Goal: Use online tool/utility: Utilize a website feature to perform a specific function

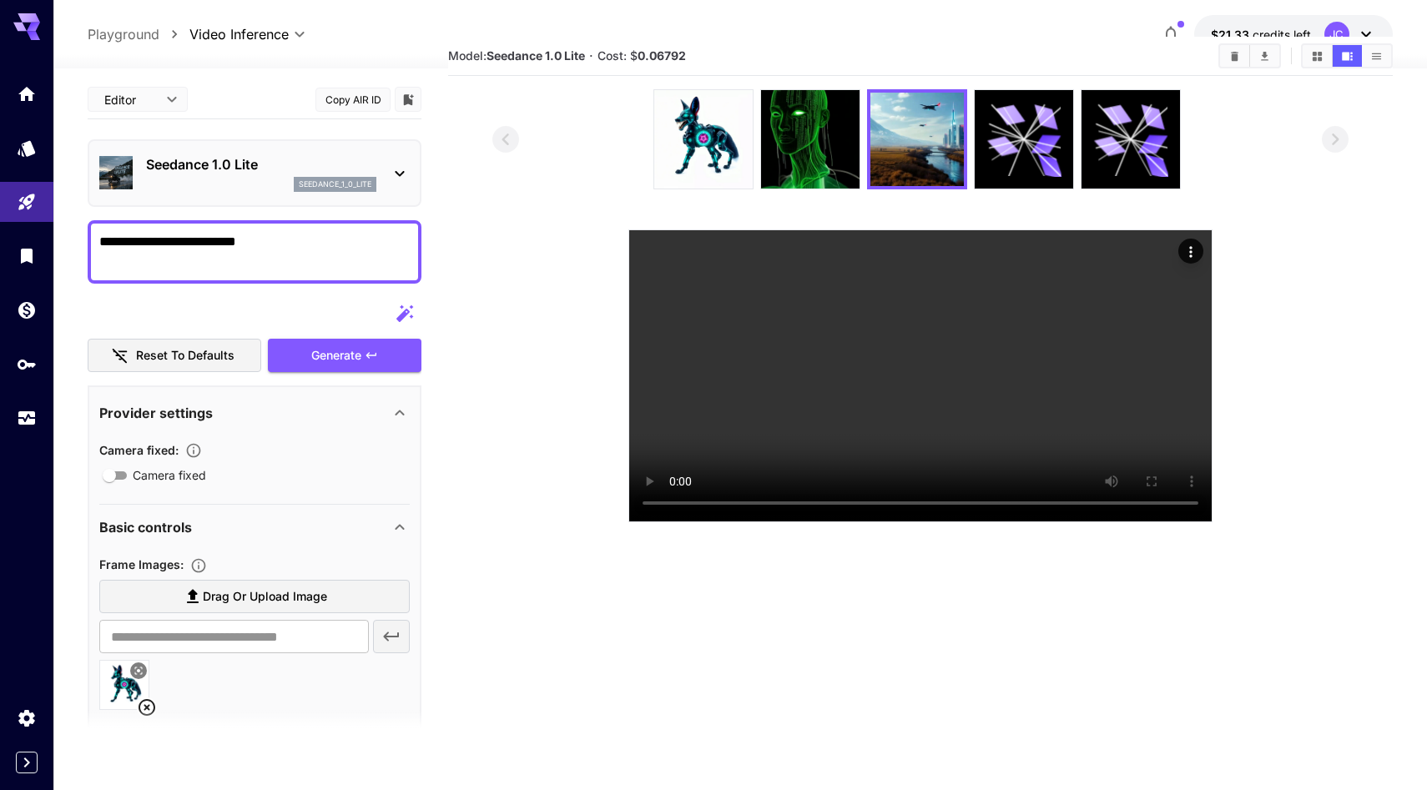
scroll to position [169, 0]
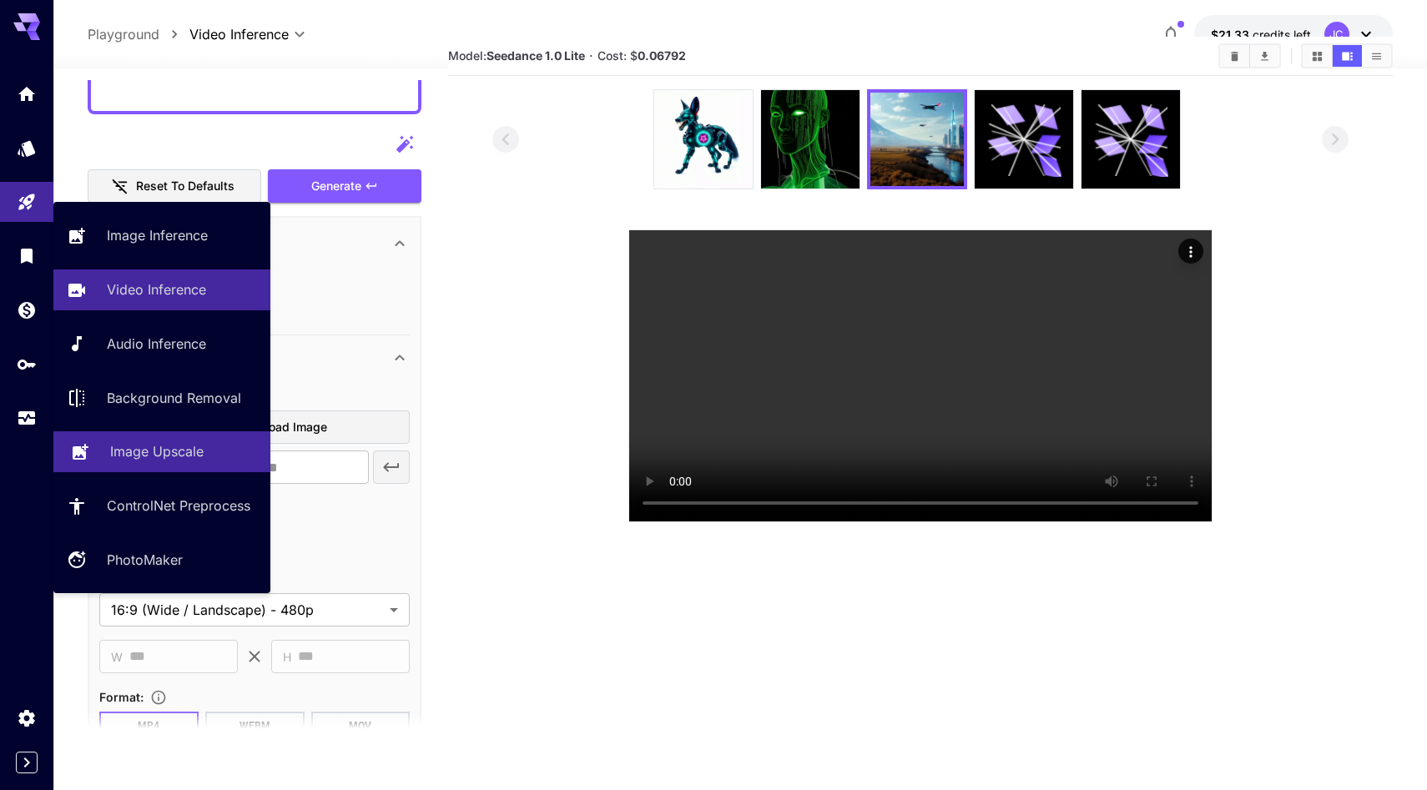
click at [169, 461] on p "Image Upscale" at bounding box center [156, 451] width 93 height 20
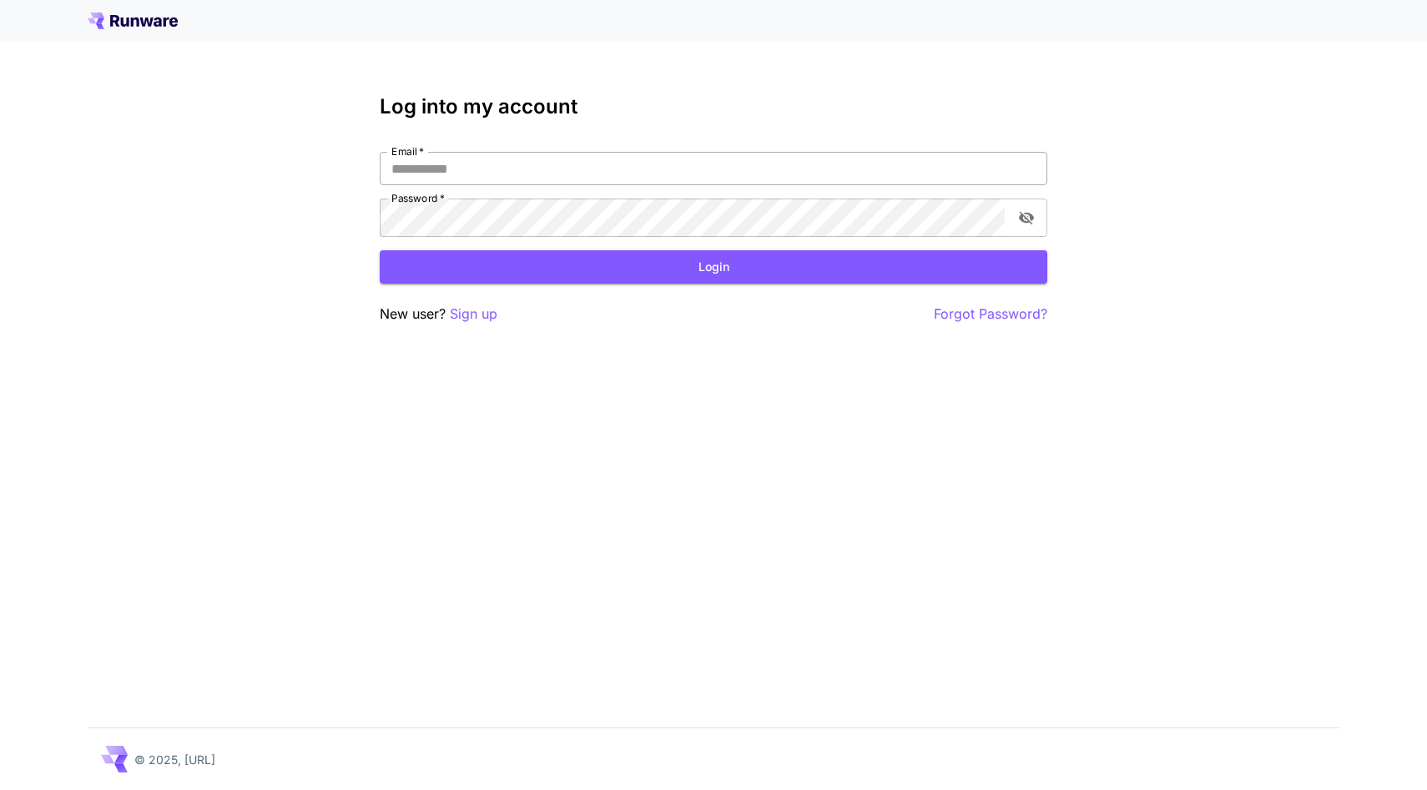
click at [550, 185] on input "Email   *" at bounding box center [713, 168] width 667 height 33
type input "**********"
click at [592, 285] on button "Login" at bounding box center [713, 267] width 667 height 34
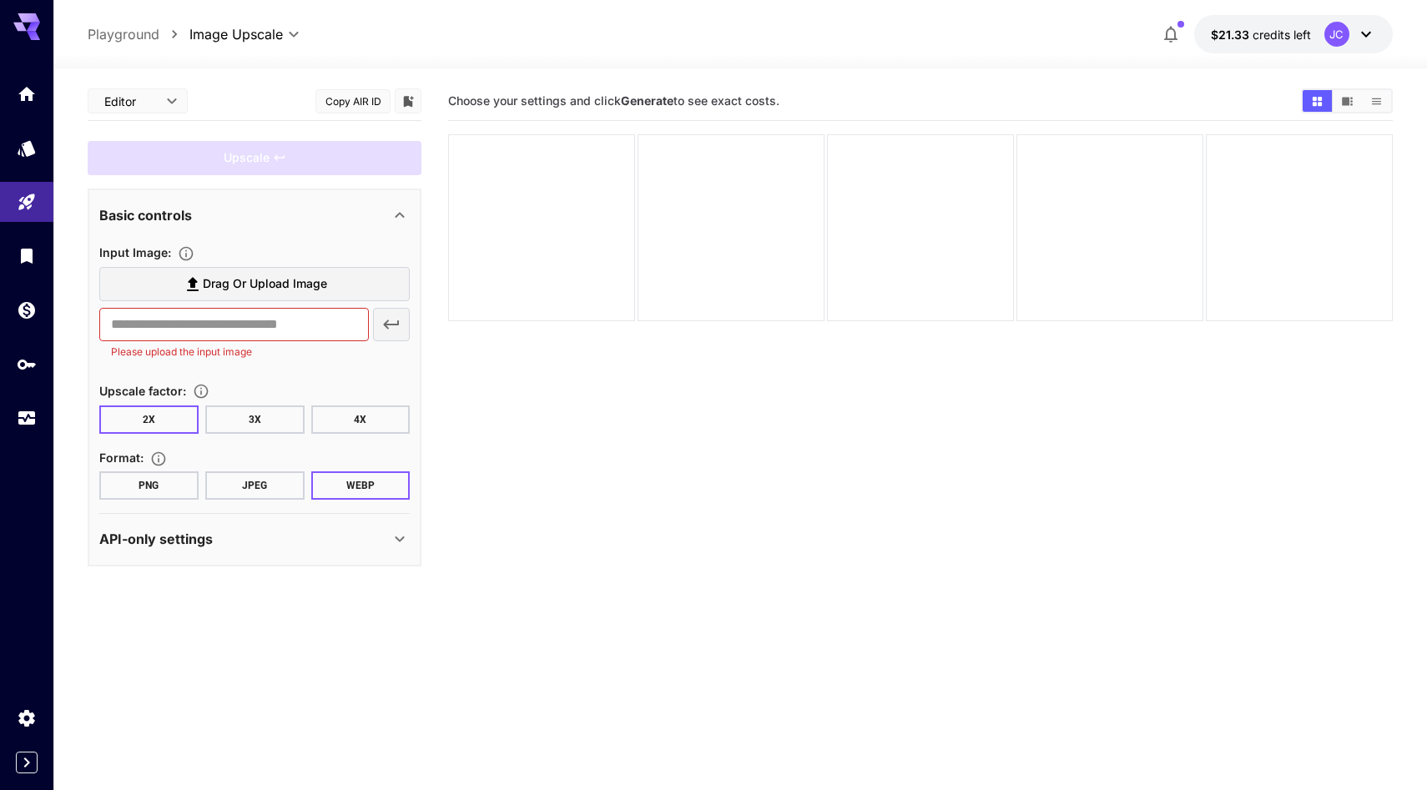
click at [181, 500] on button "PNG" at bounding box center [148, 485] width 99 height 28
click at [291, 295] on span "Drag or upload image" at bounding box center [265, 284] width 124 height 21
click at [0, 0] on input "Drag or upload image" at bounding box center [0, 0] width 0 height 0
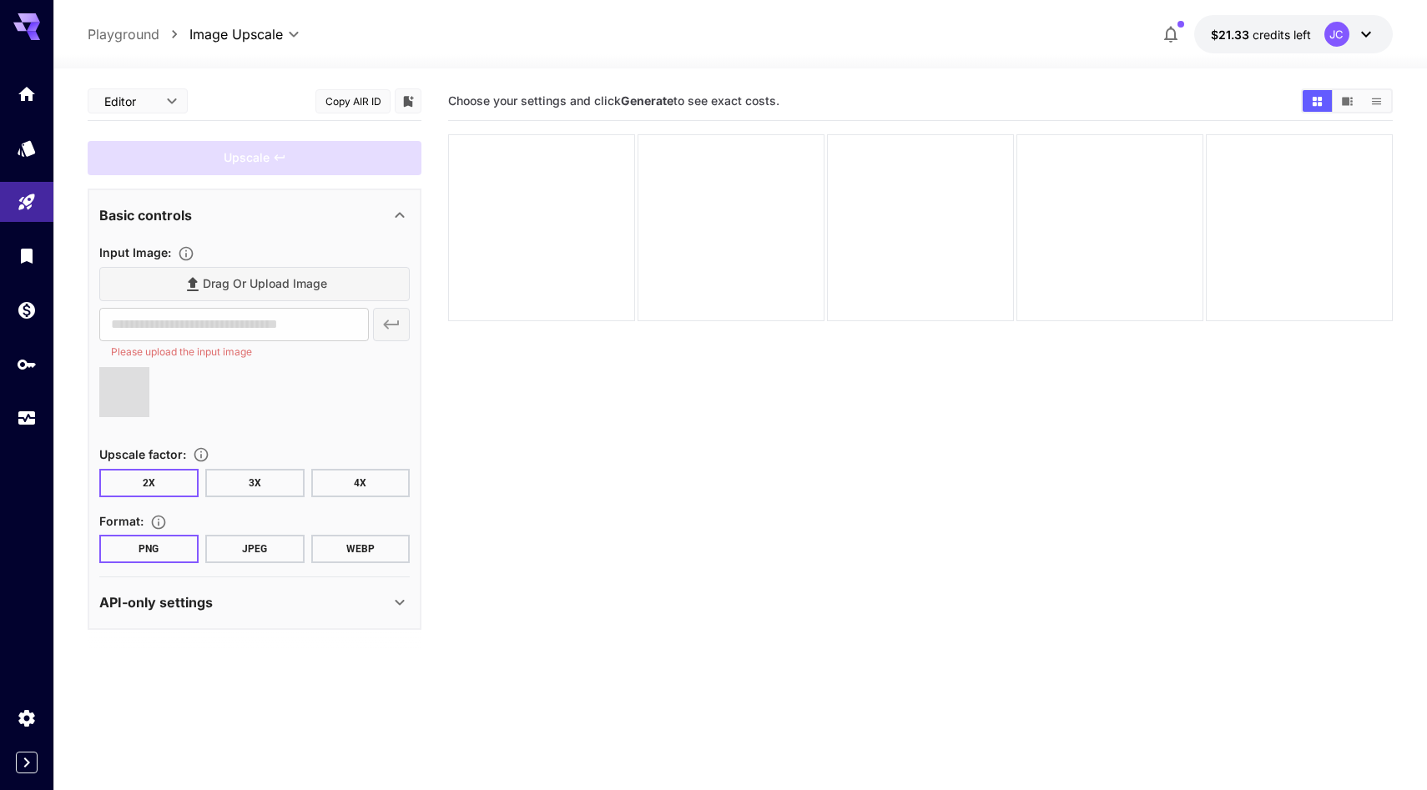
type input "**********"
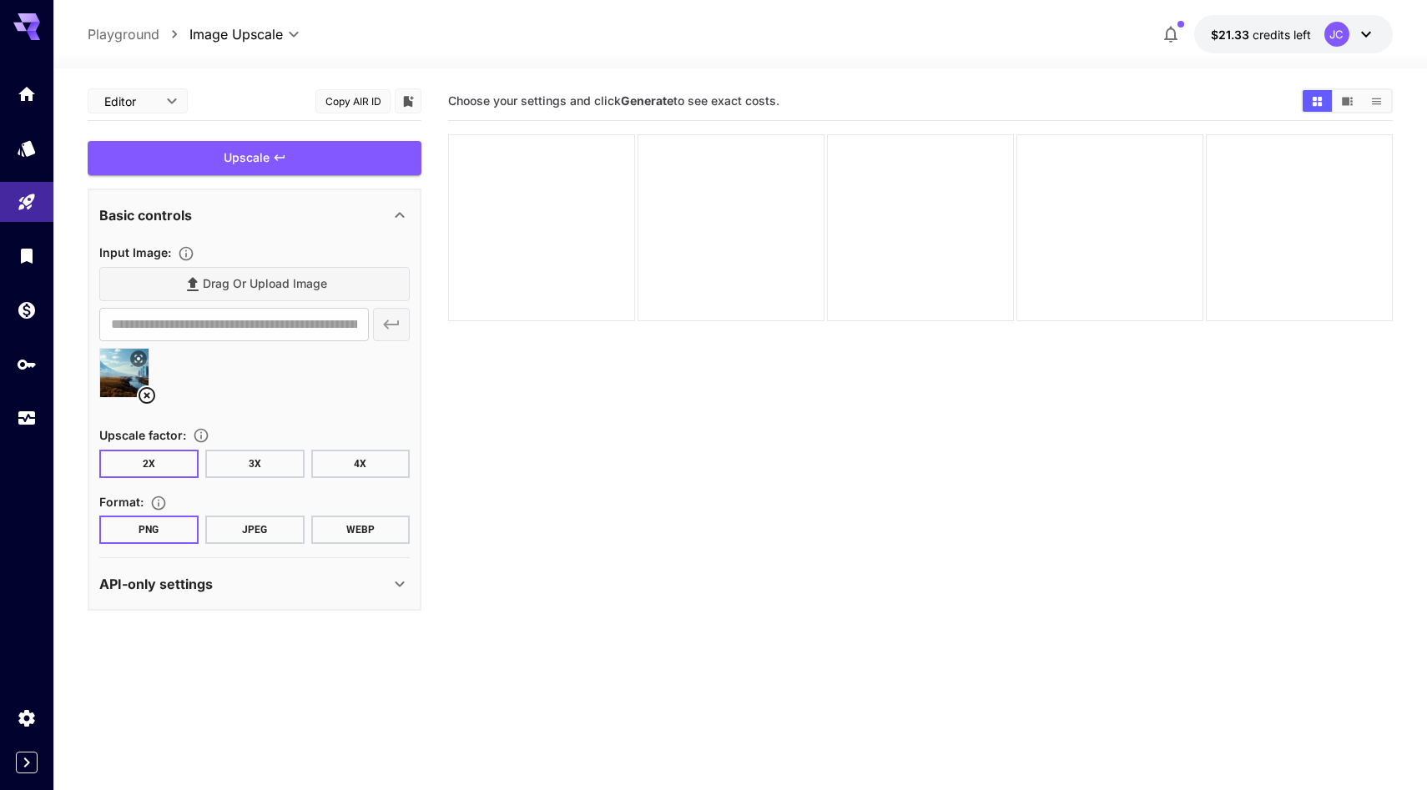
click at [333, 478] on button "4X" at bounding box center [360, 464] width 99 height 28
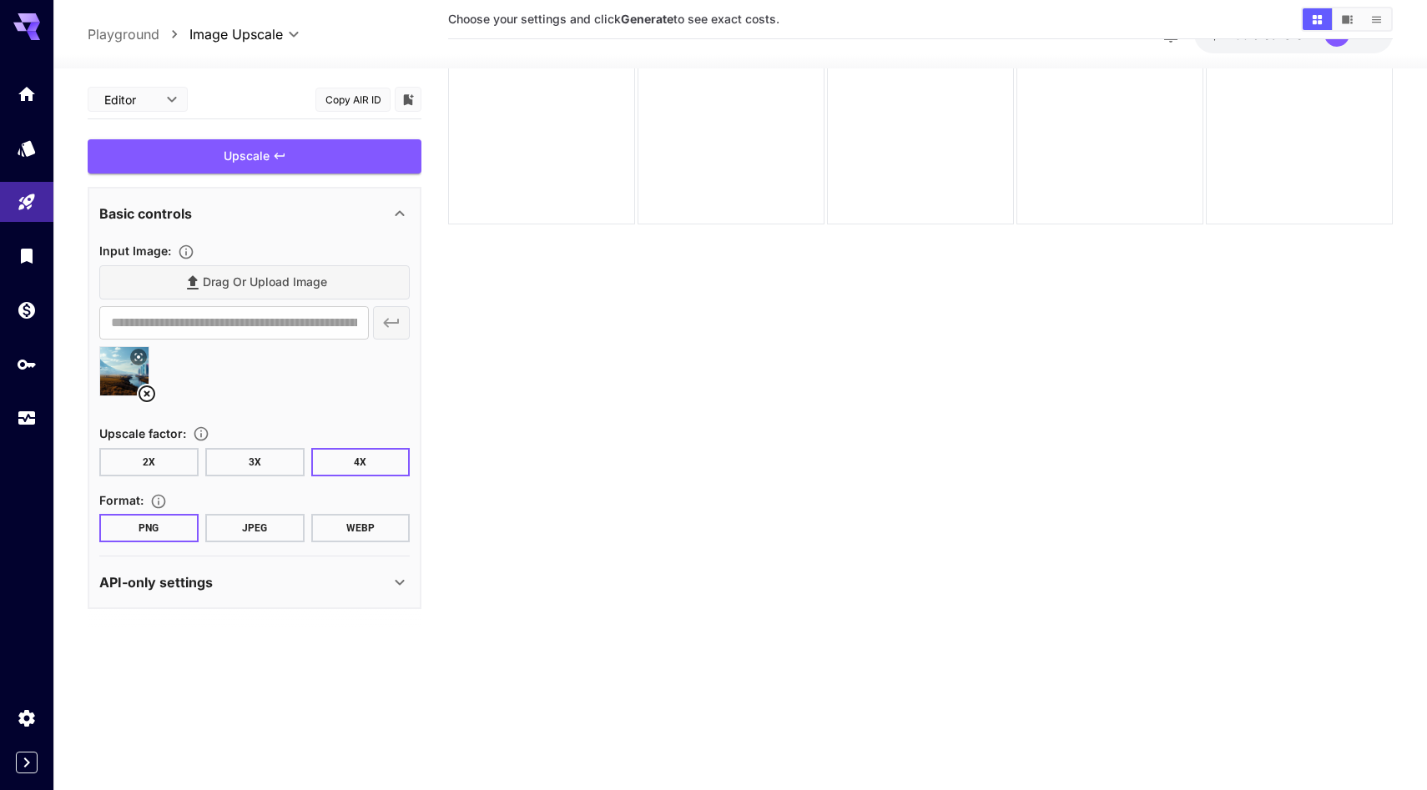
scroll to position [155, 0]
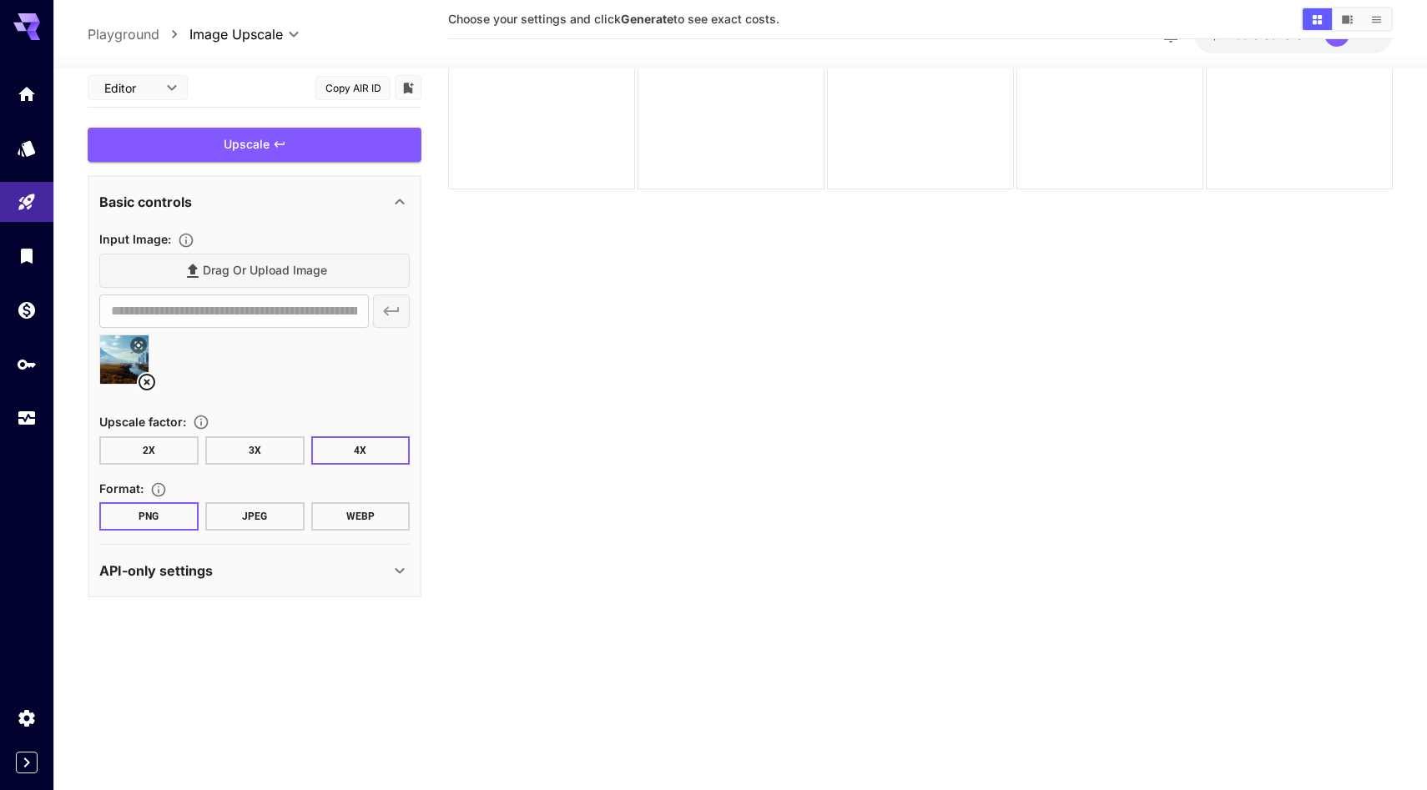
click at [340, 531] on button "WEBP" at bounding box center [360, 516] width 99 height 28
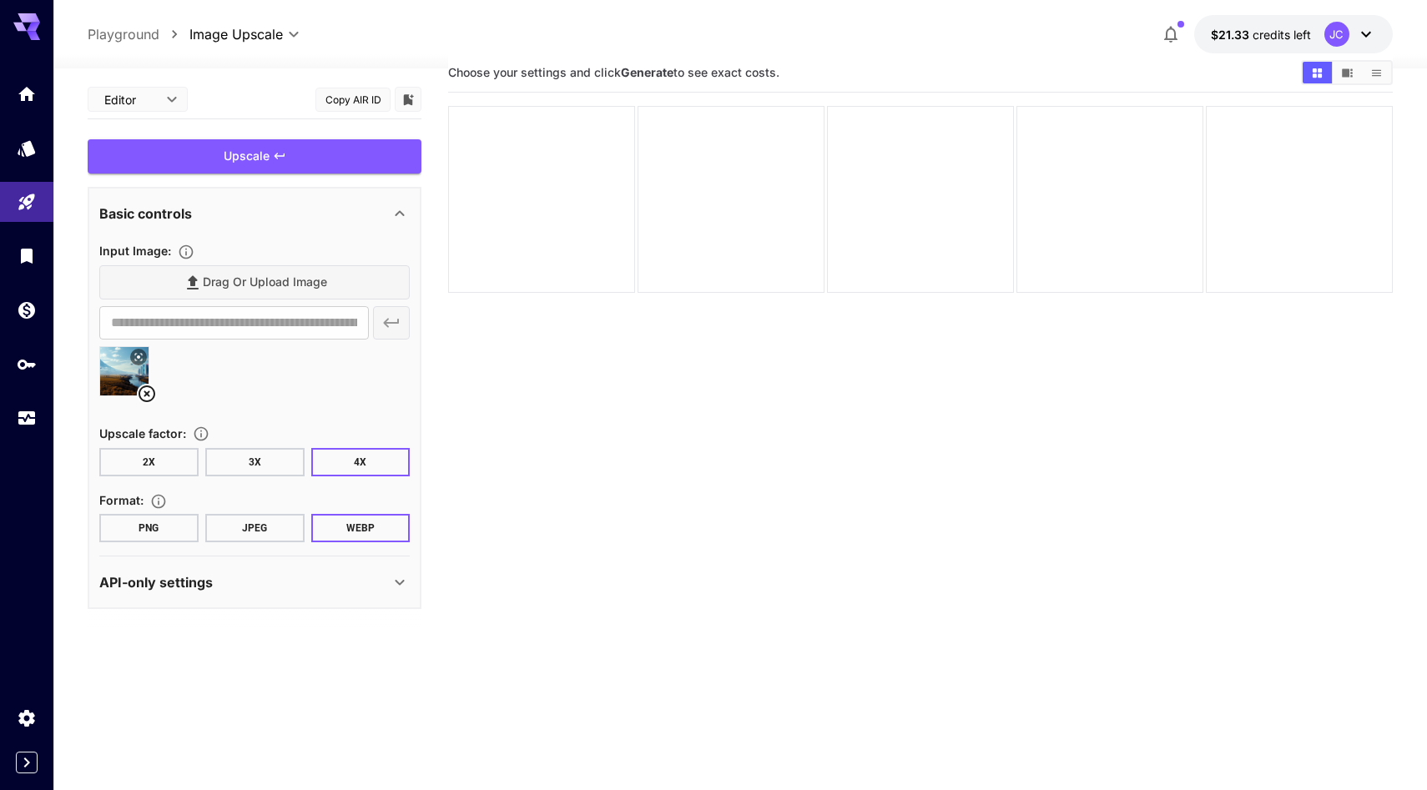
scroll to position [0, 0]
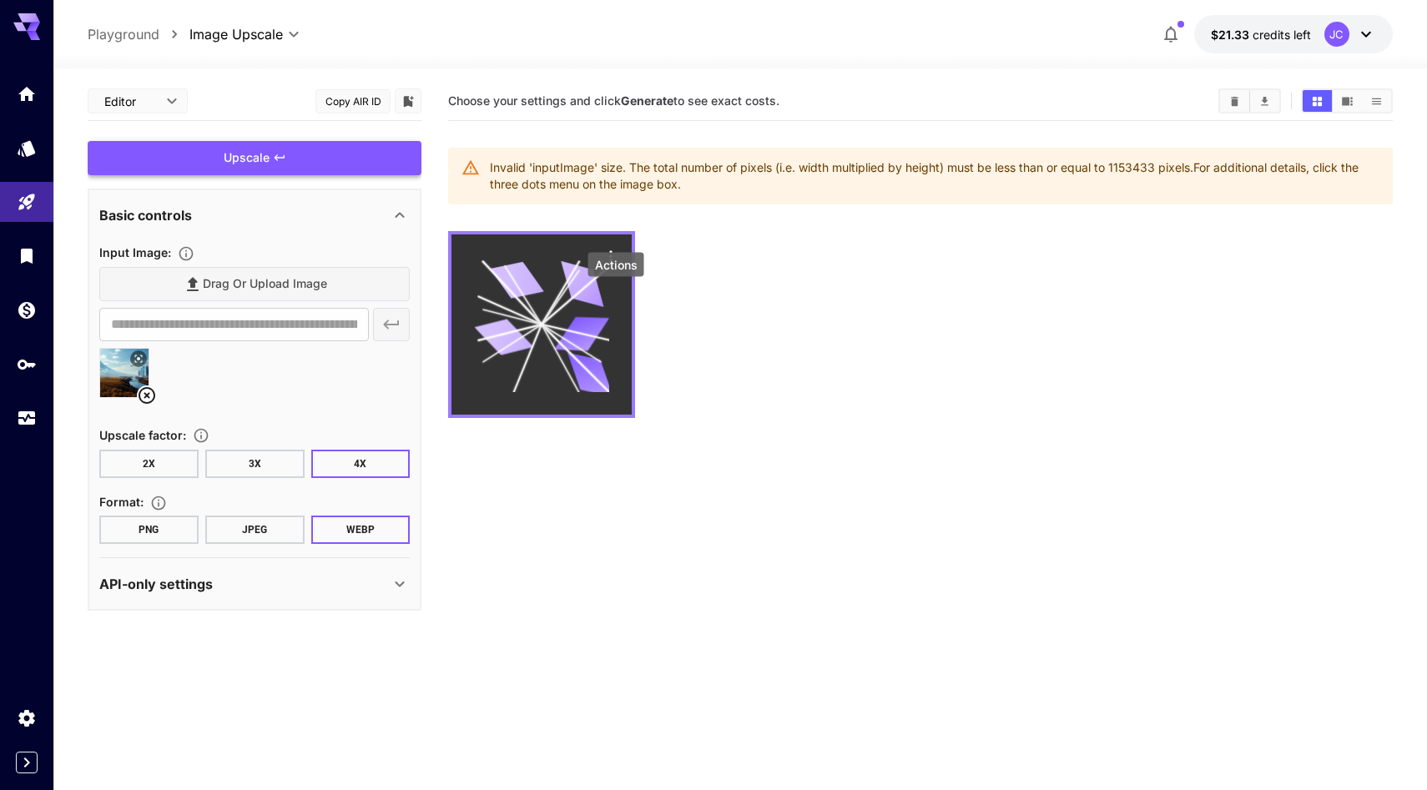
click at [617, 264] on icon "Actions" at bounding box center [610, 256] width 17 height 17
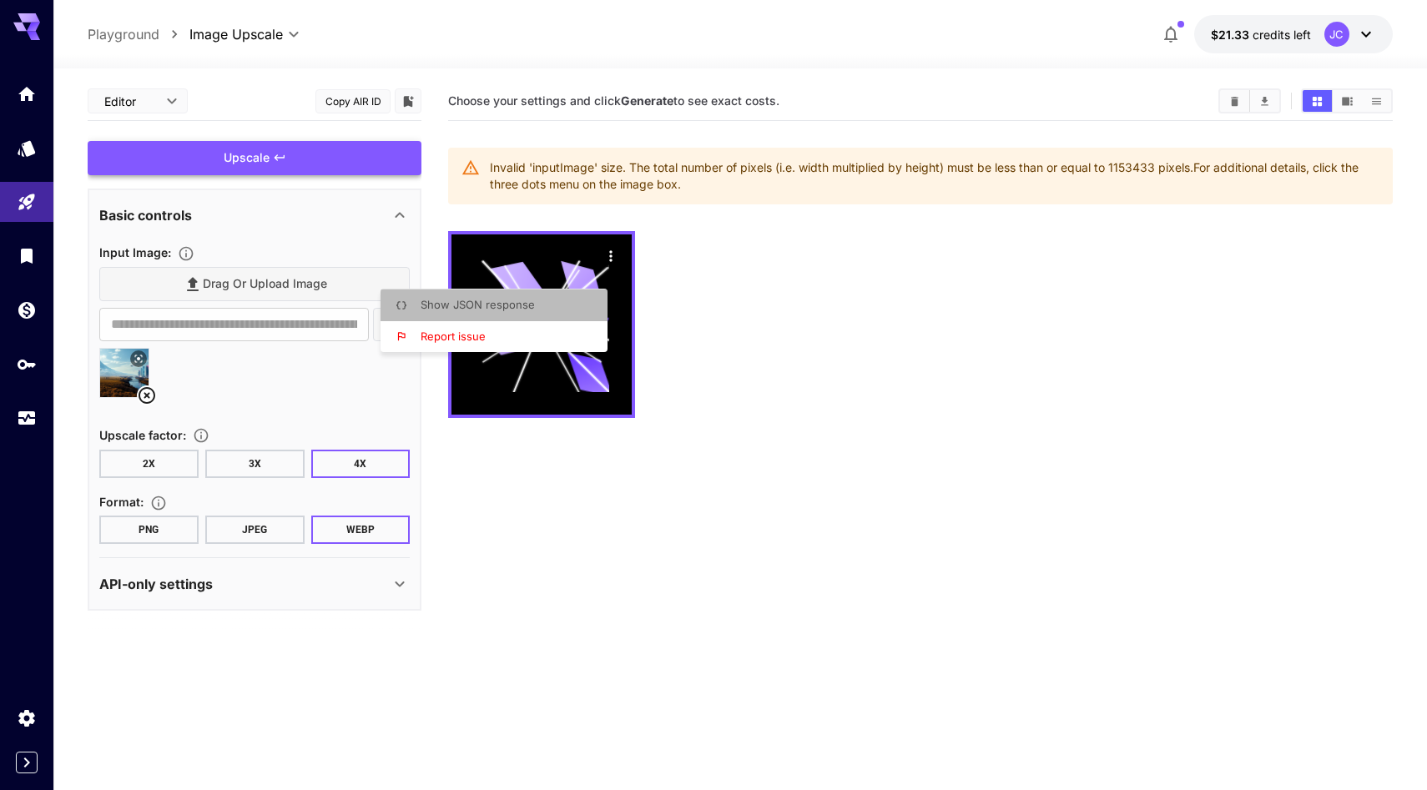
click at [570, 307] on li "Show JSON response" at bounding box center [498, 306] width 237 height 32
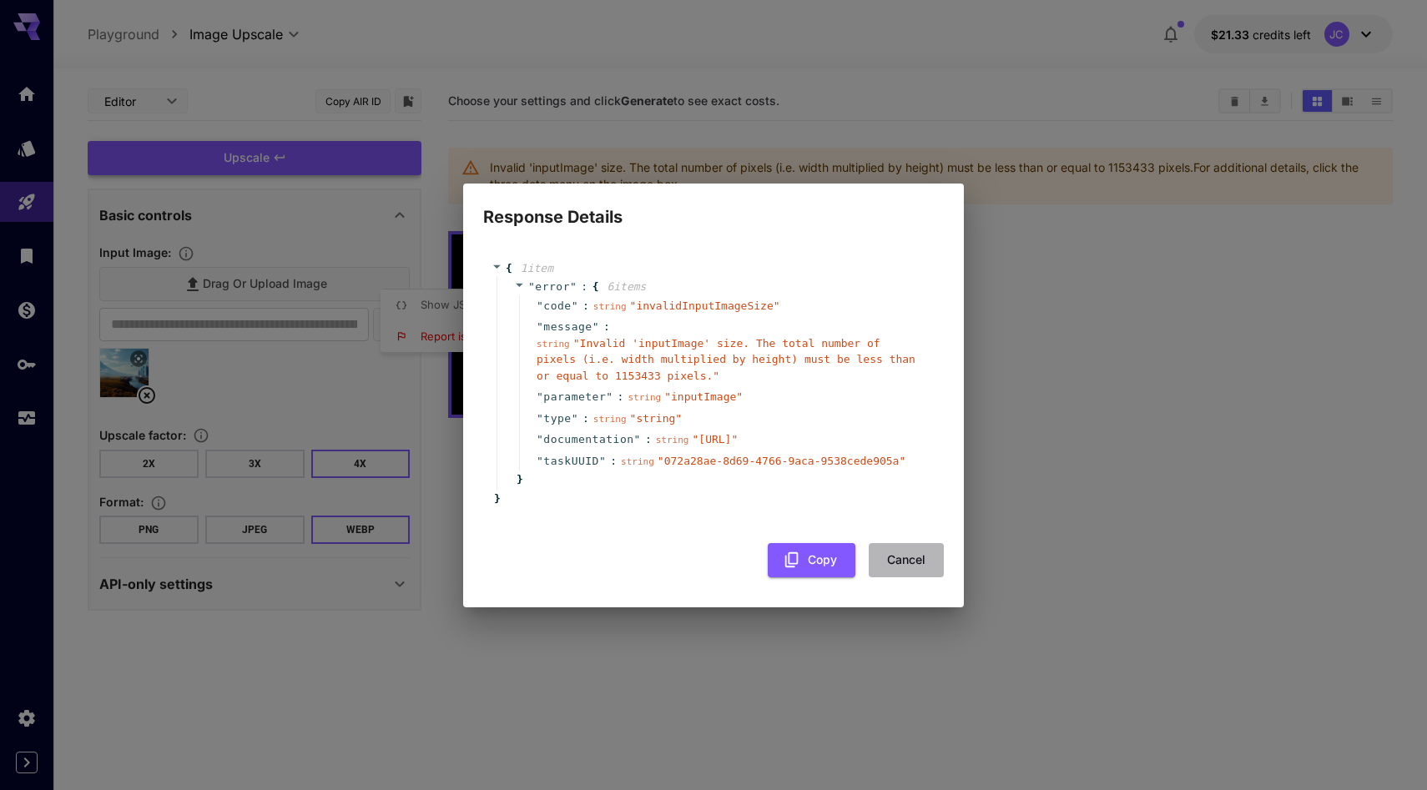
click at [899, 577] on button "Cancel" at bounding box center [906, 560] width 75 height 34
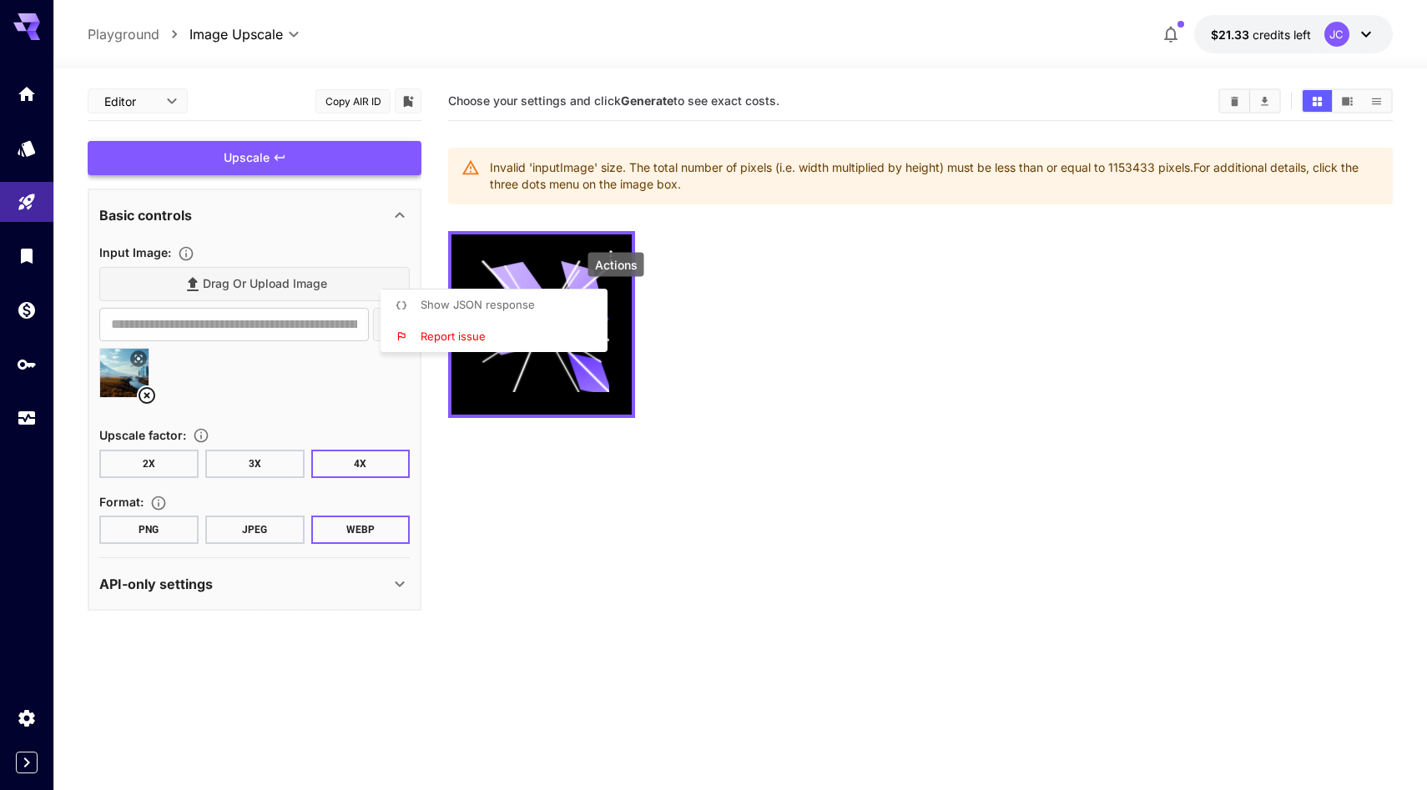
click at [147, 445] on div at bounding box center [713, 395] width 1427 height 790
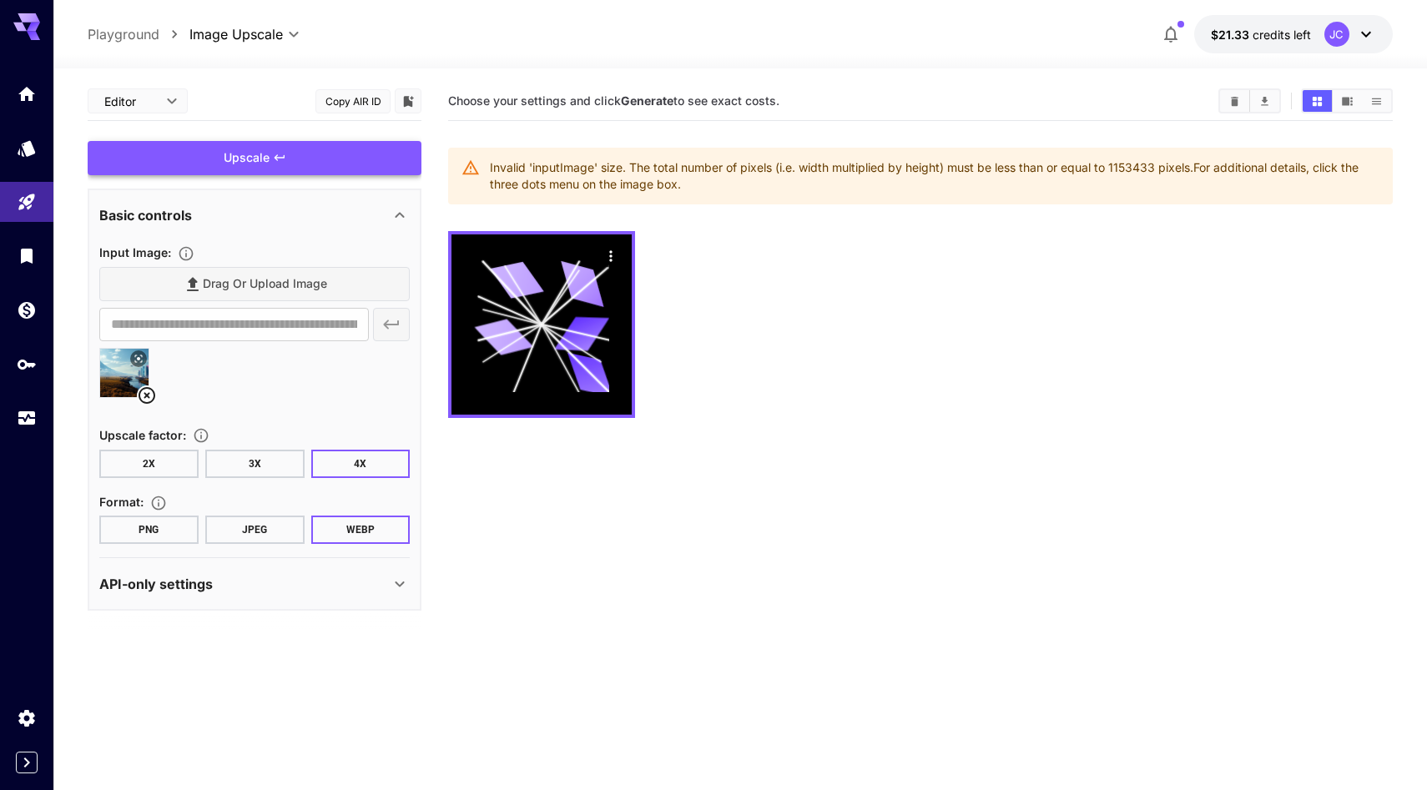
click at [147, 404] on icon at bounding box center [146, 395] width 17 height 17
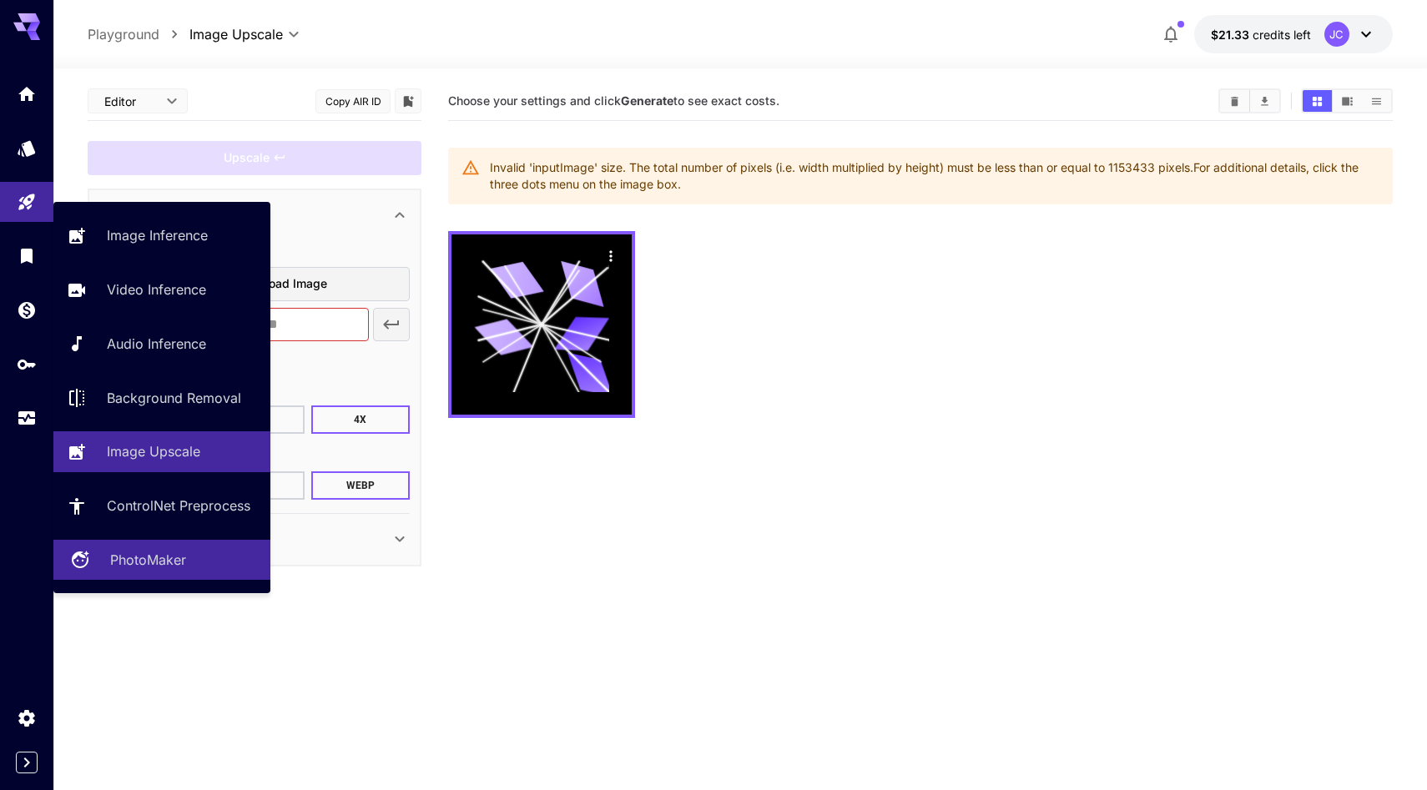
click at [161, 570] on p "PhotoMaker" at bounding box center [148, 560] width 76 height 20
type input "**********"
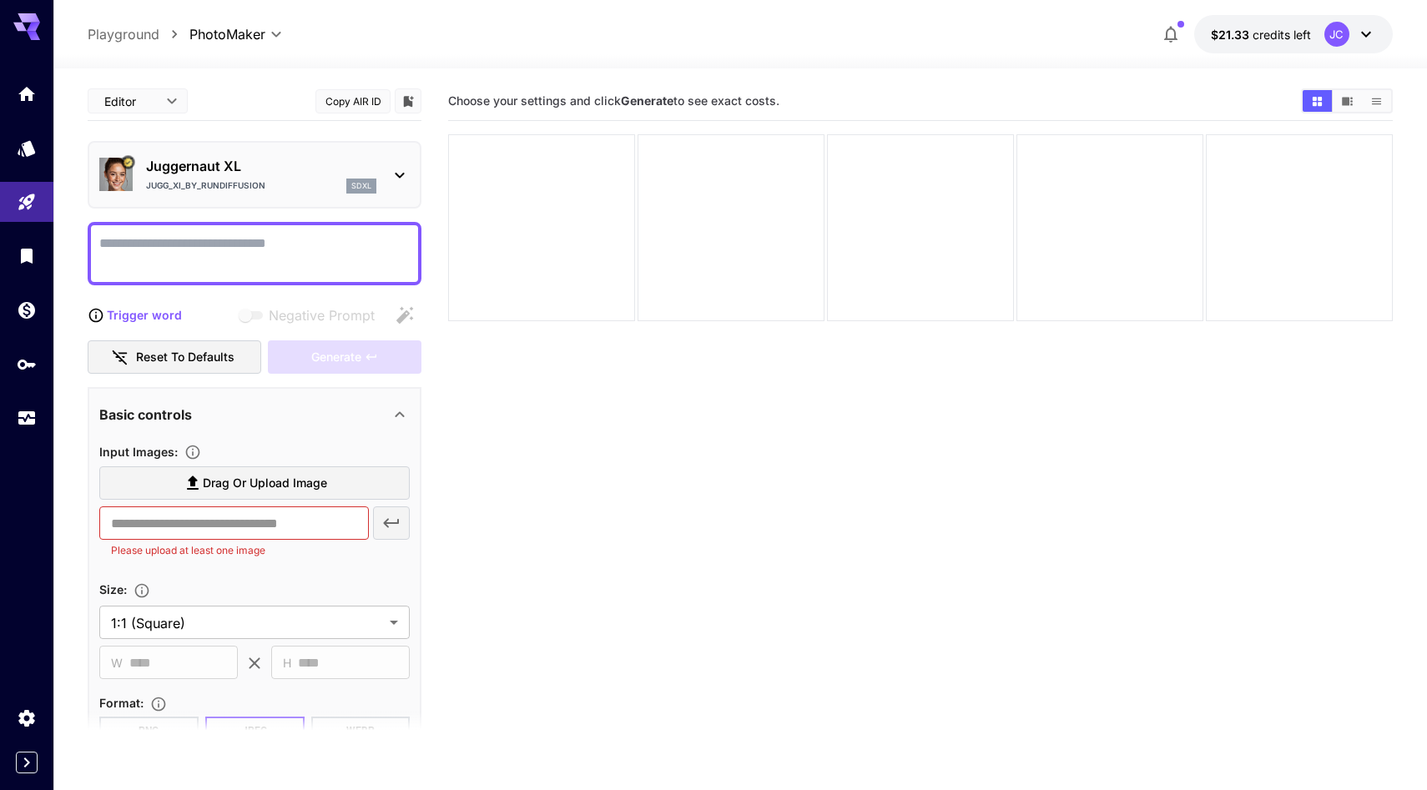
click at [267, 274] on textarea "Negative Prompt" at bounding box center [254, 254] width 310 height 40
click at [360, 501] on label "Drag or upload image" at bounding box center [254, 483] width 310 height 34
click at [0, 0] on input "Drag or upload image" at bounding box center [0, 0] width 0 height 0
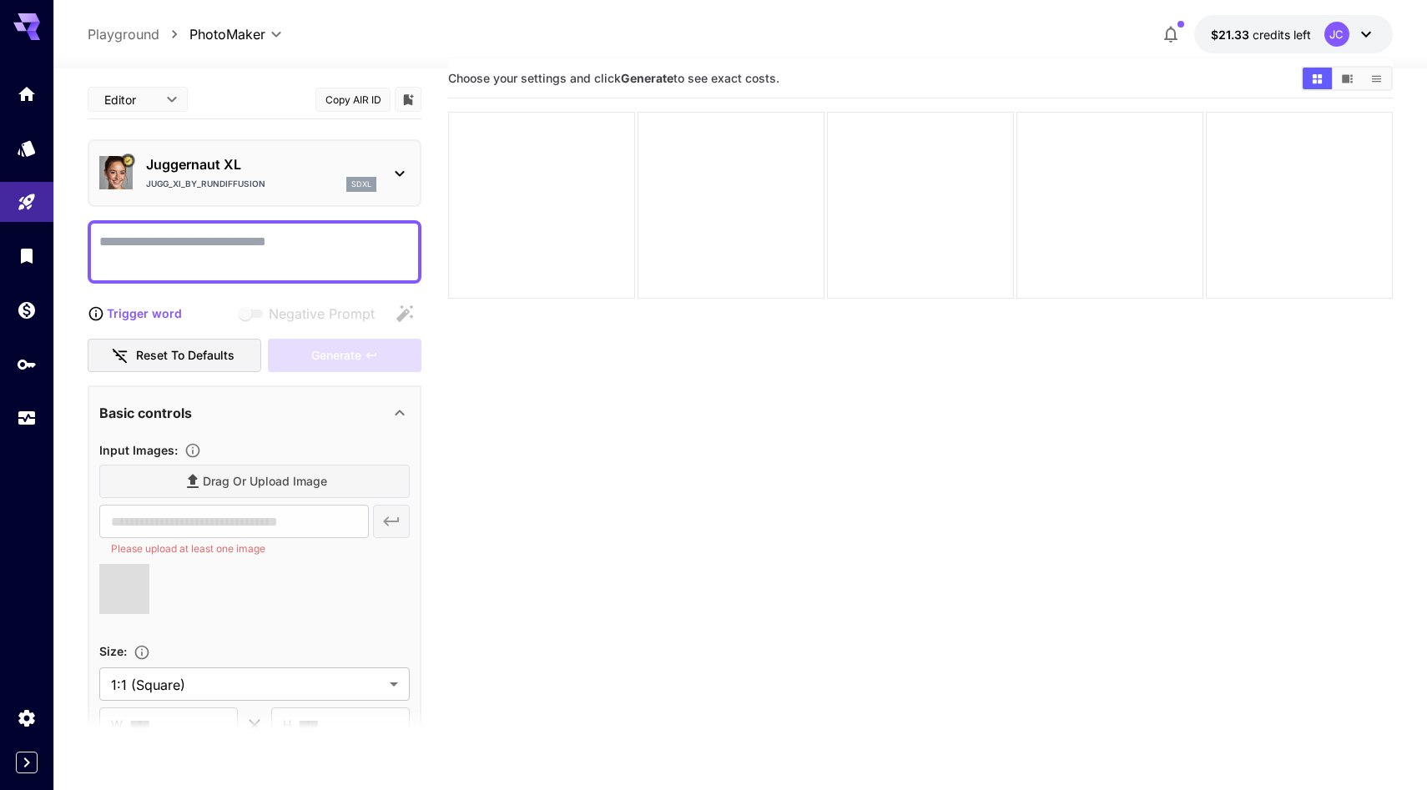
type input "**********"
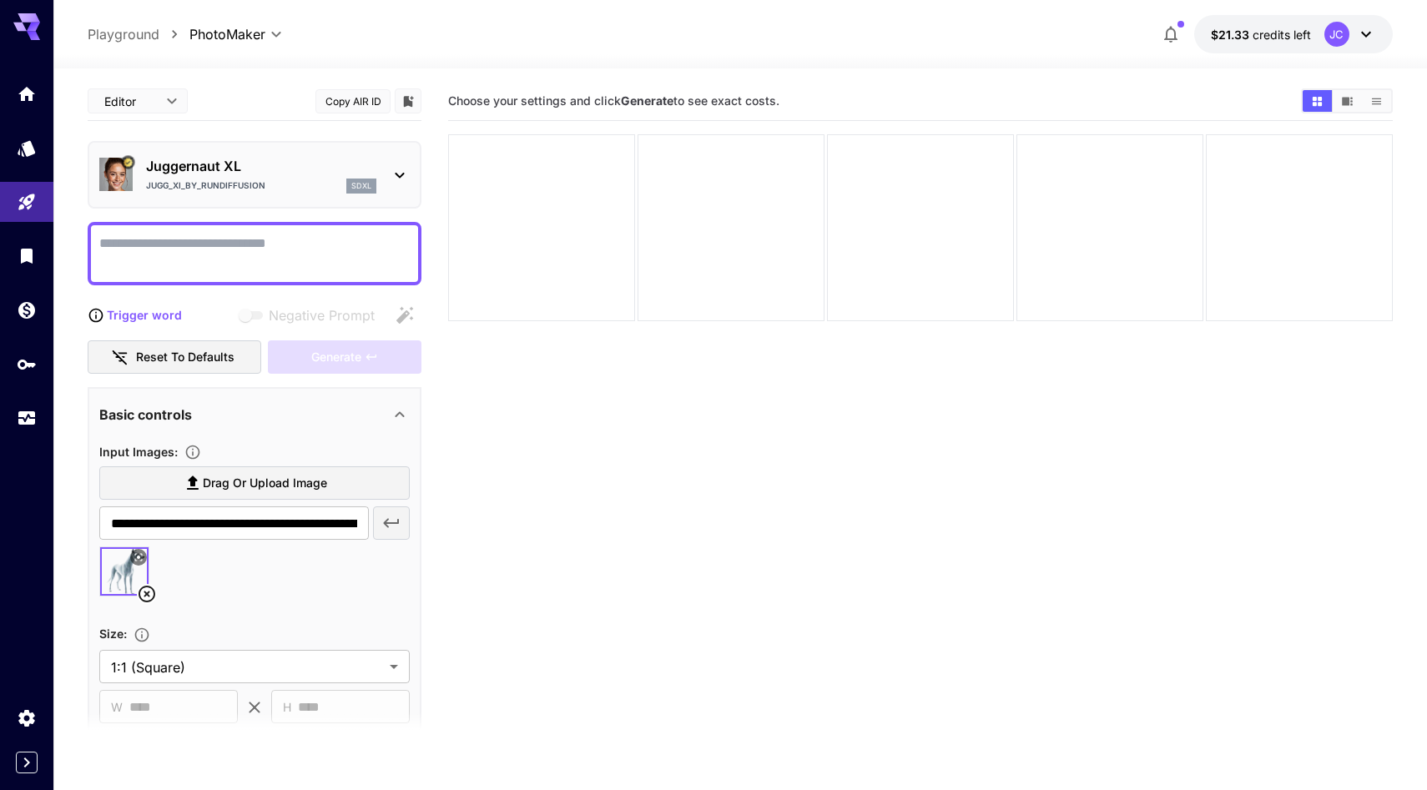
click at [330, 274] on textarea "Negative Prompt" at bounding box center [254, 254] width 310 height 40
type textarea "**********"
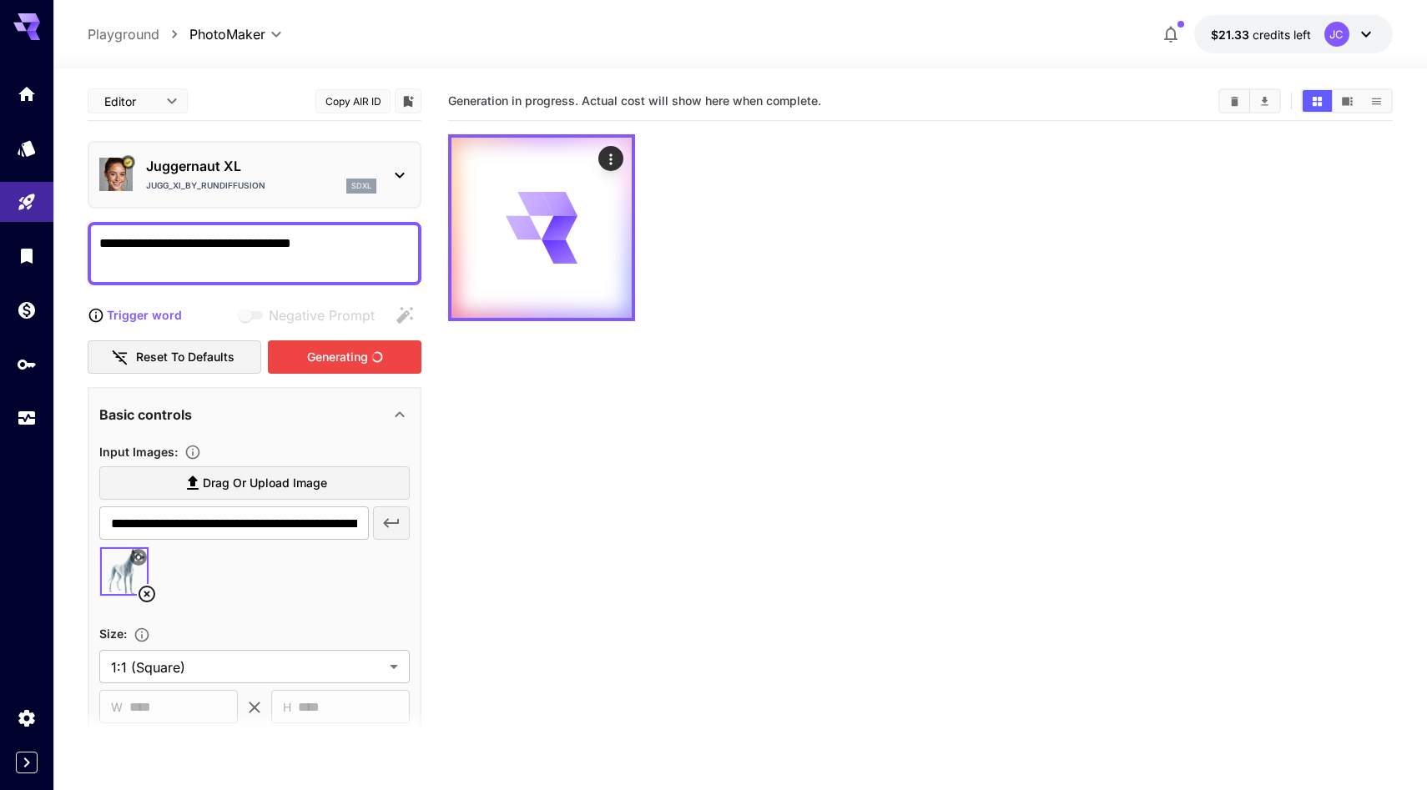
click at [309, 375] on div "Generating" at bounding box center [345, 357] width 154 height 34
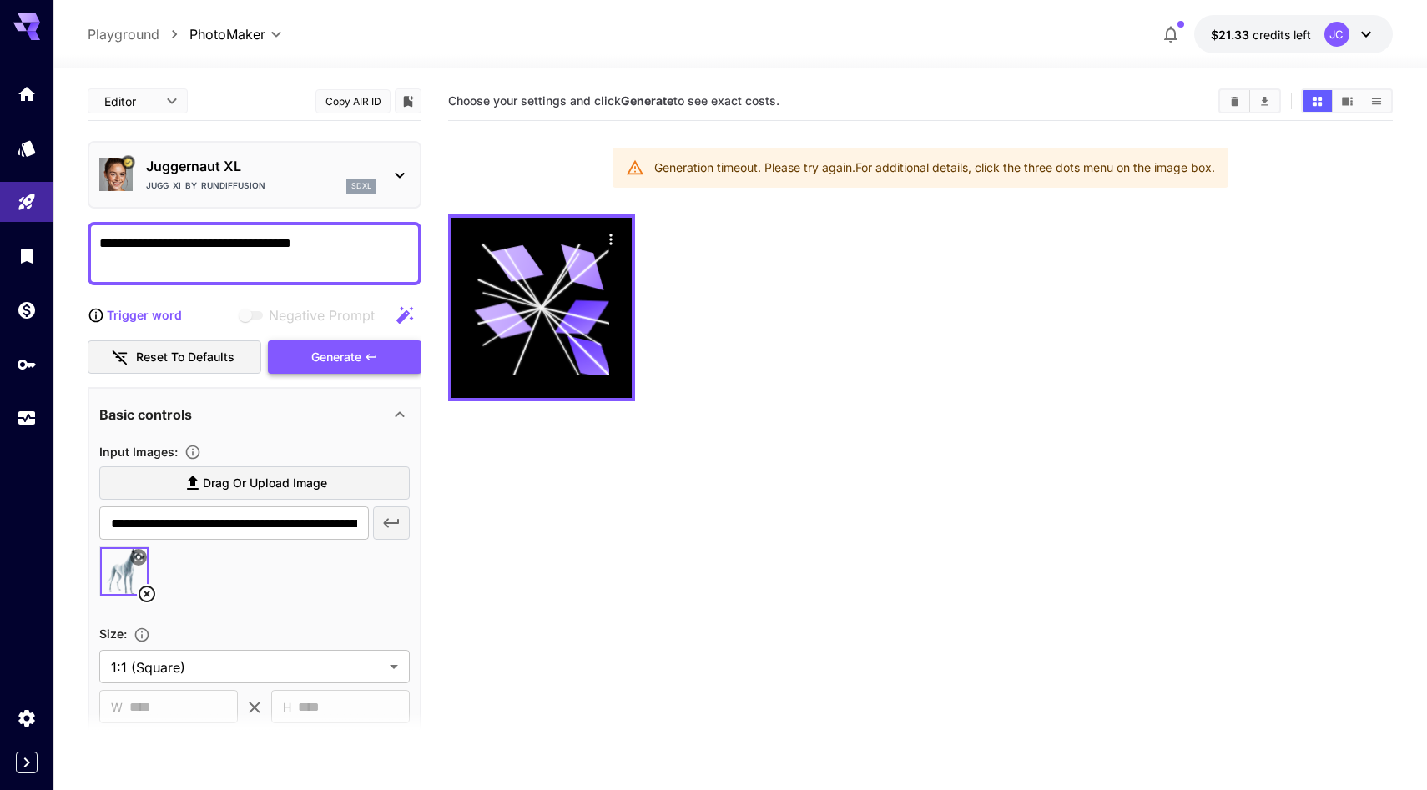
click at [367, 375] on div "Generate" at bounding box center [345, 357] width 154 height 34
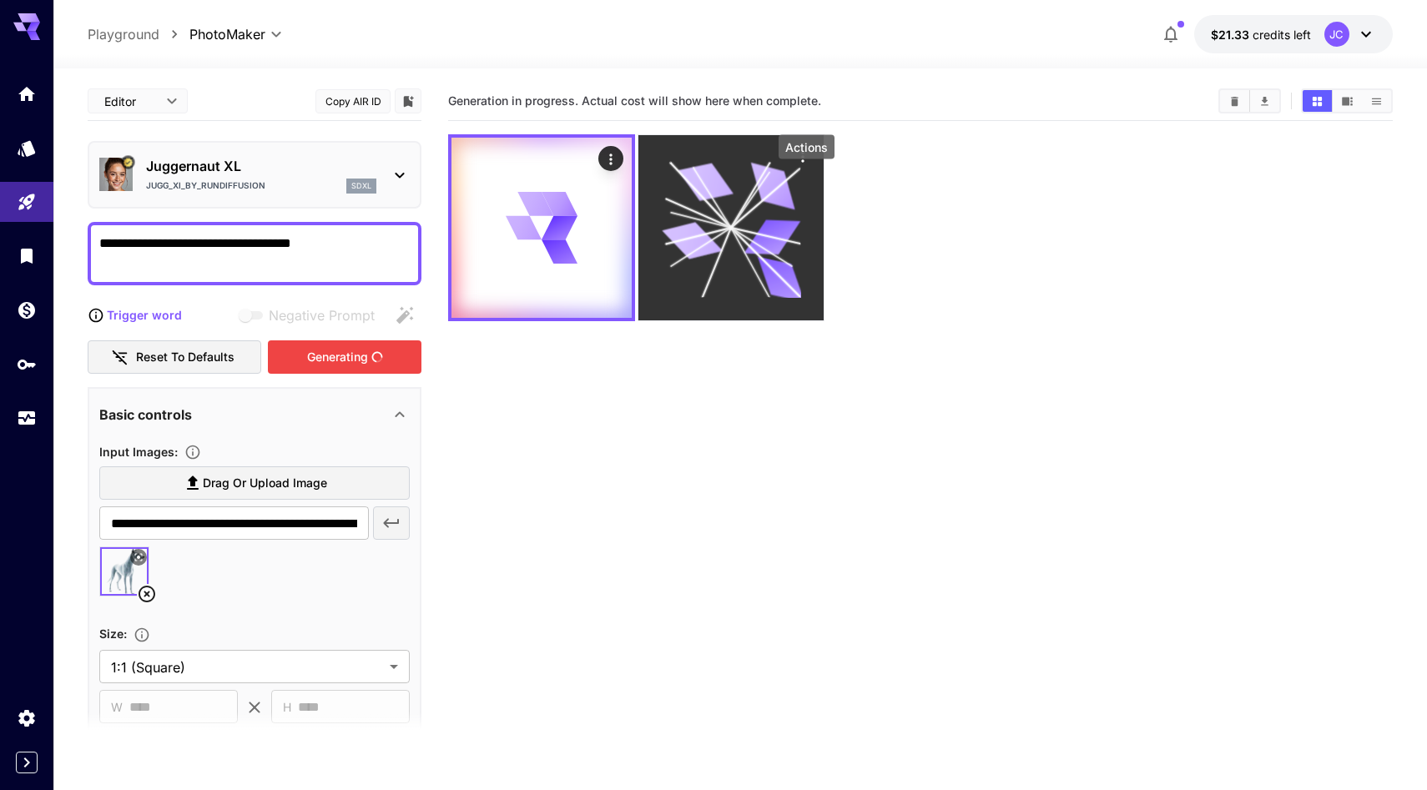
click at [807, 165] on icon "Actions" at bounding box center [802, 157] width 17 height 17
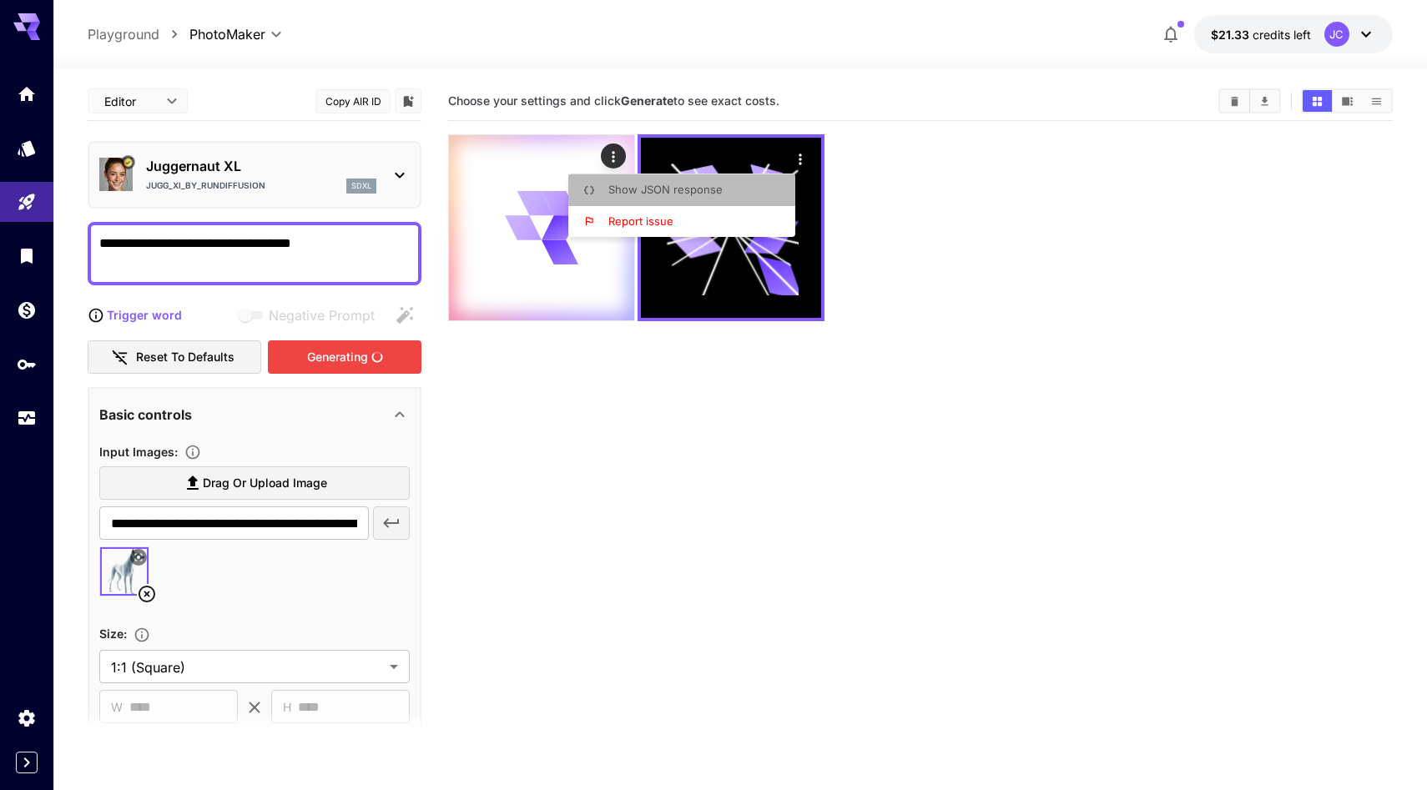
click at [745, 198] on li "Show JSON response" at bounding box center [686, 190] width 237 height 32
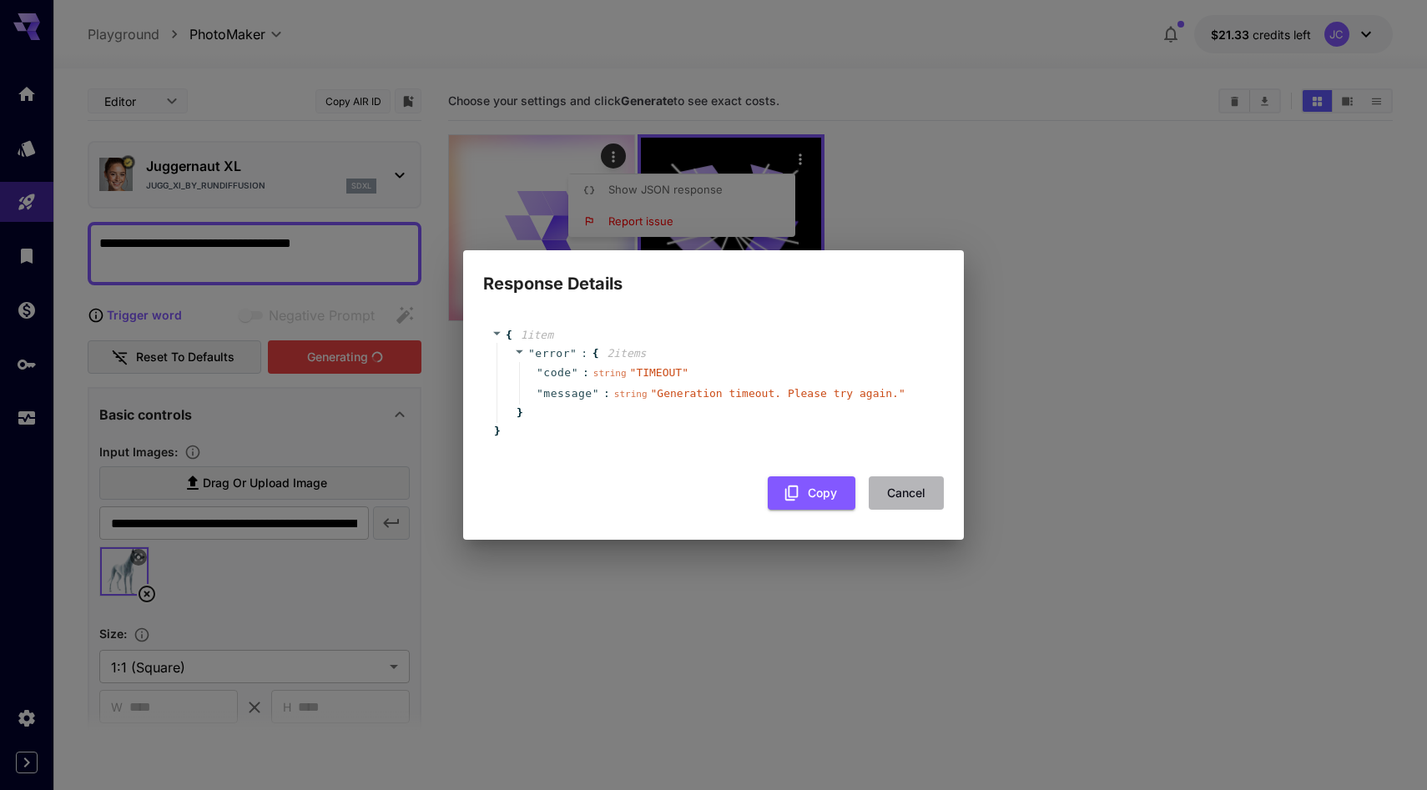
click at [877, 511] on button "Cancel" at bounding box center [906, 493] width 75 height 34
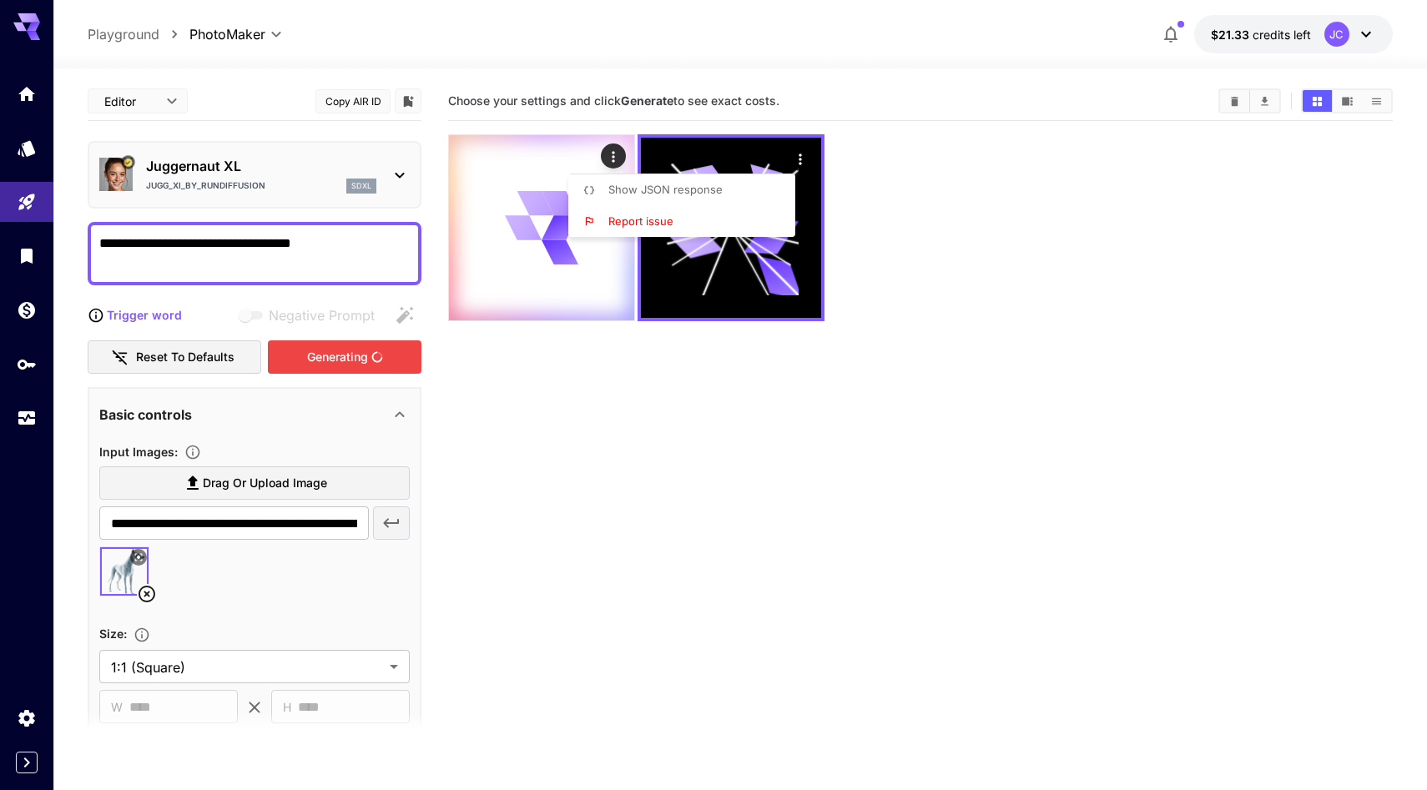
click at [709, 441] on div at bounding box center [713, 395] width 1427 height 790
click at [170, 124] on body "**********" at bounding box center [713, 461] width 1427 height 922
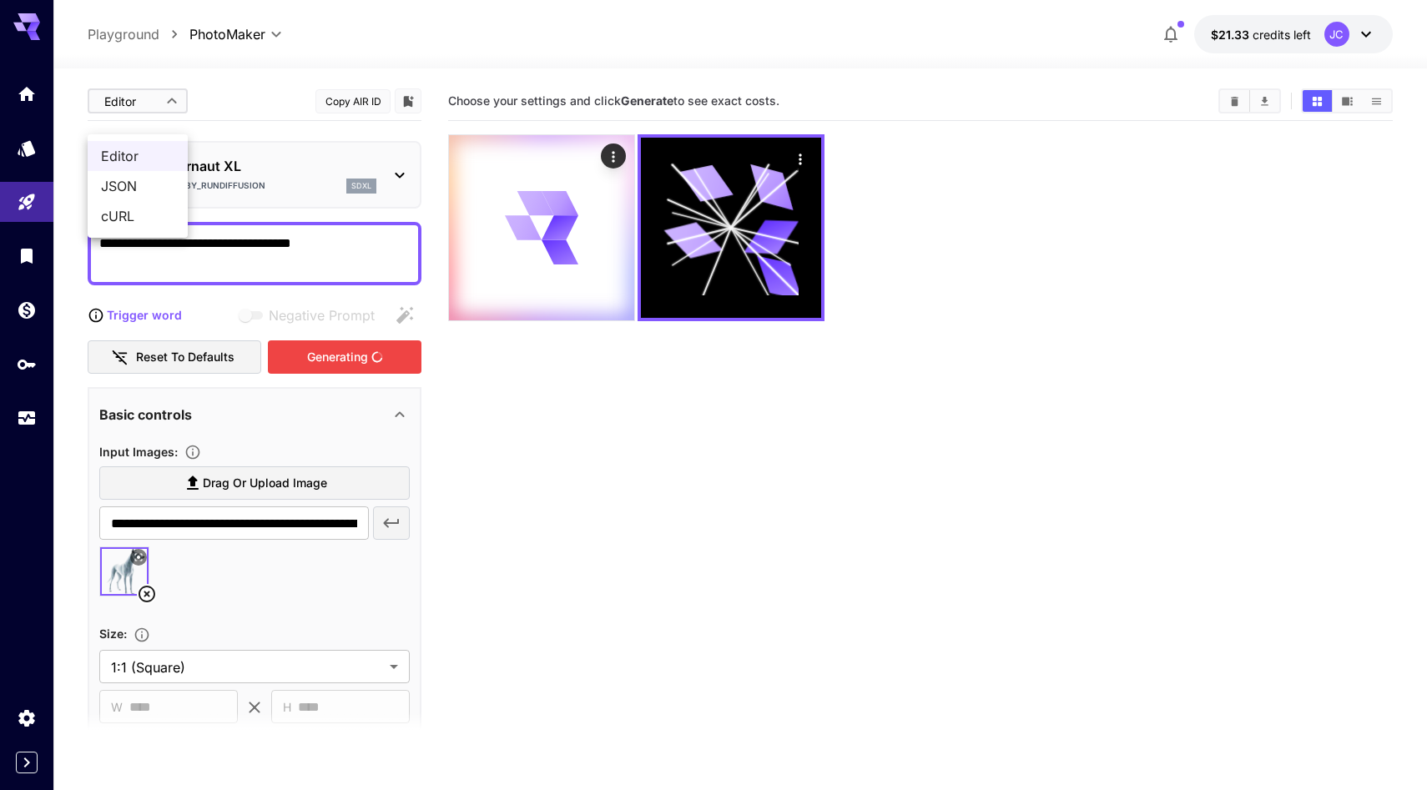
click at [237, 100] on div at bounding box center [713, 395] width 1427 height 790
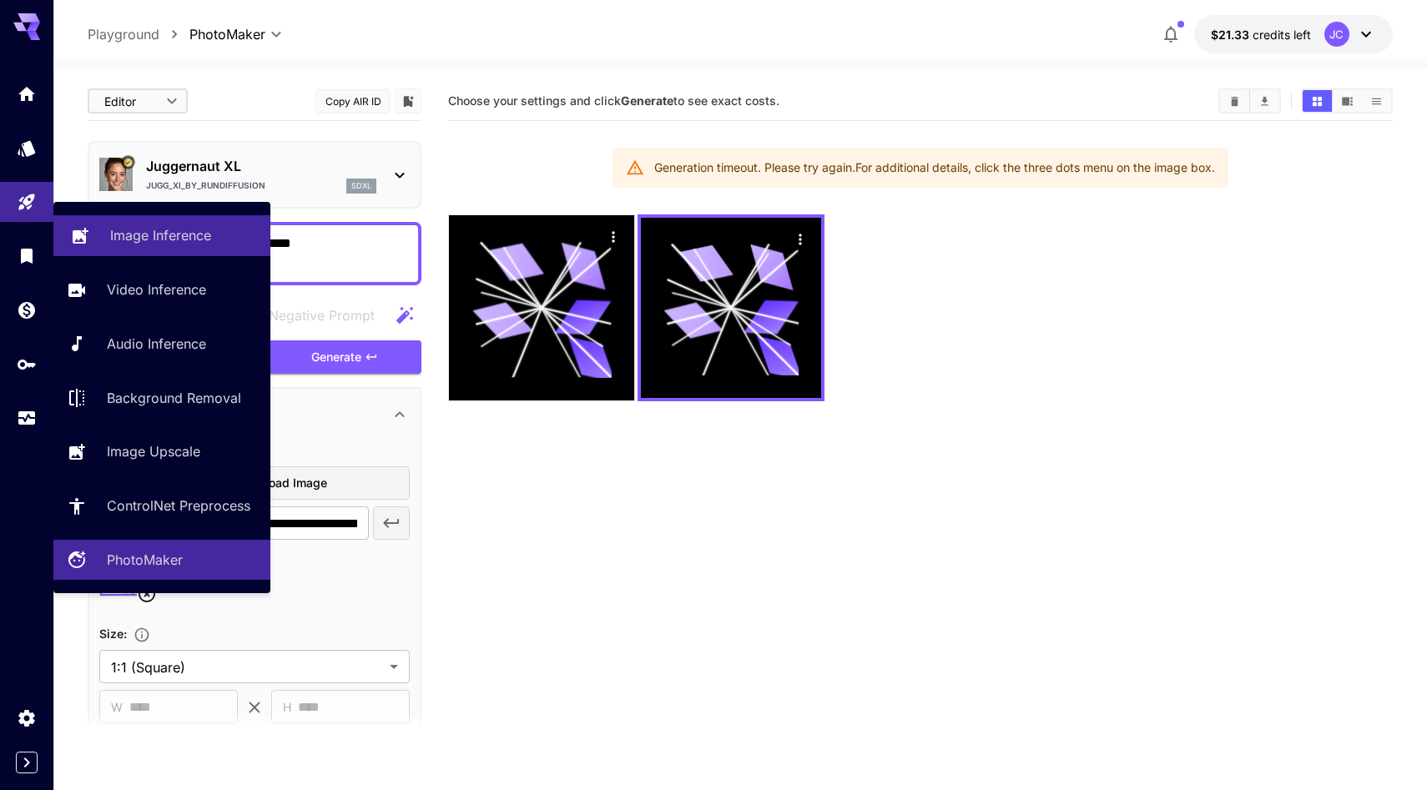
click at [149, 243] on p "Image Inference" at bounding box center [160, 235] width 101 height 20
type input "**********"
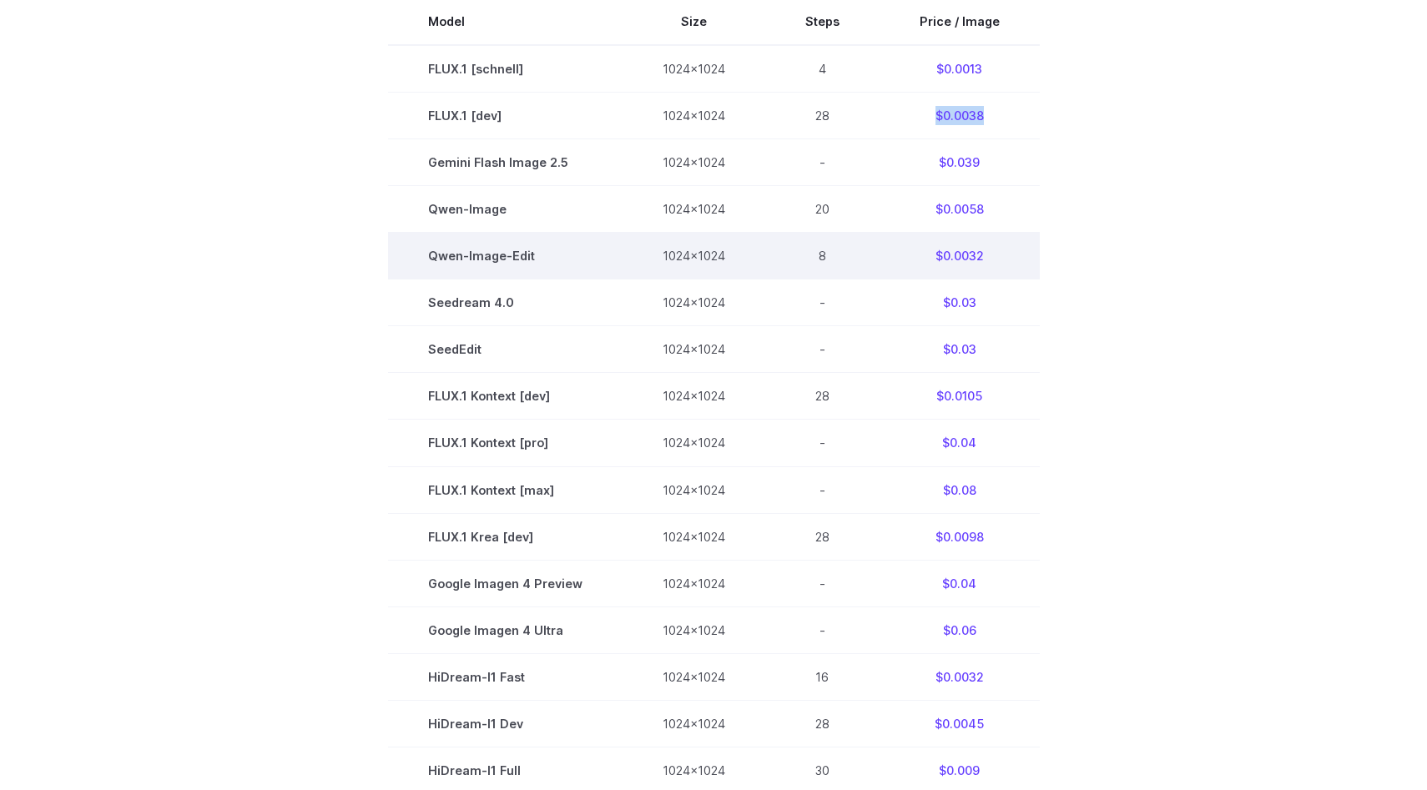
scroll to position [640, 0]
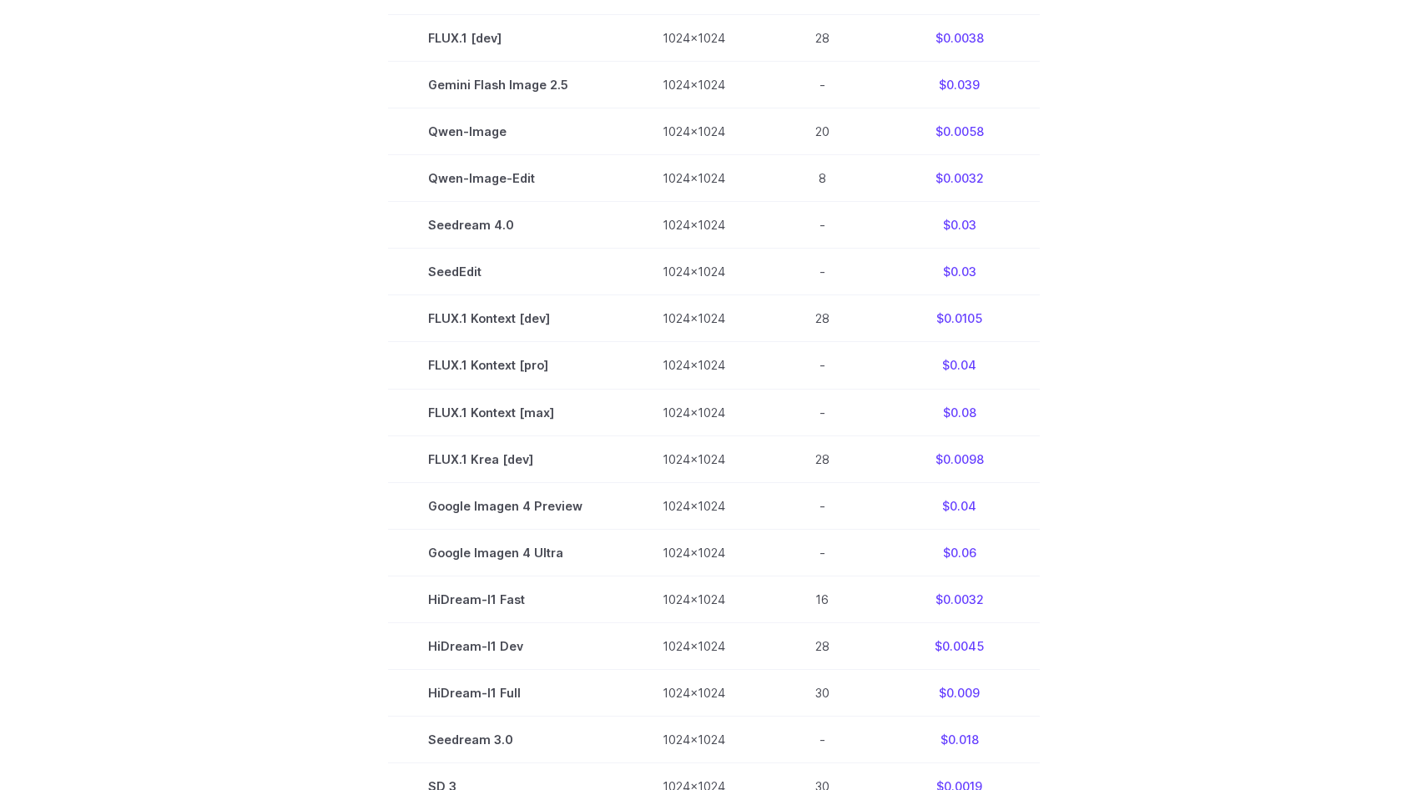
click at [261, 326] on section "Model Size Steps Price / Image FLUX.1 [schnell] 1024x1024 4 $0.0013 FLUX.1 [dev…" at bounding box center [713, 412] width 1161 height 982
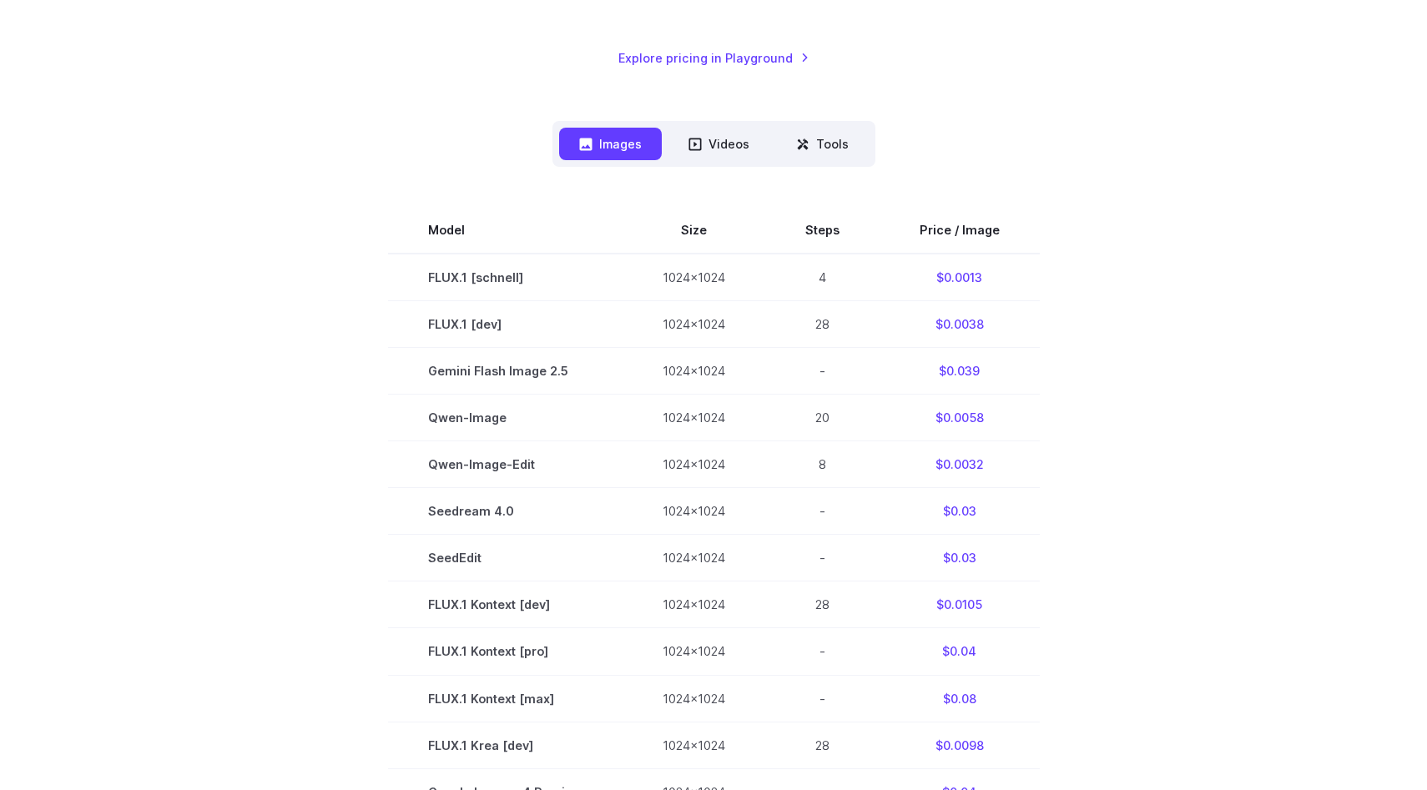
scroll to position [351, 0]
click at [854, 163] on button "Tools" at bounding box center [822, 146] width 93 height 33
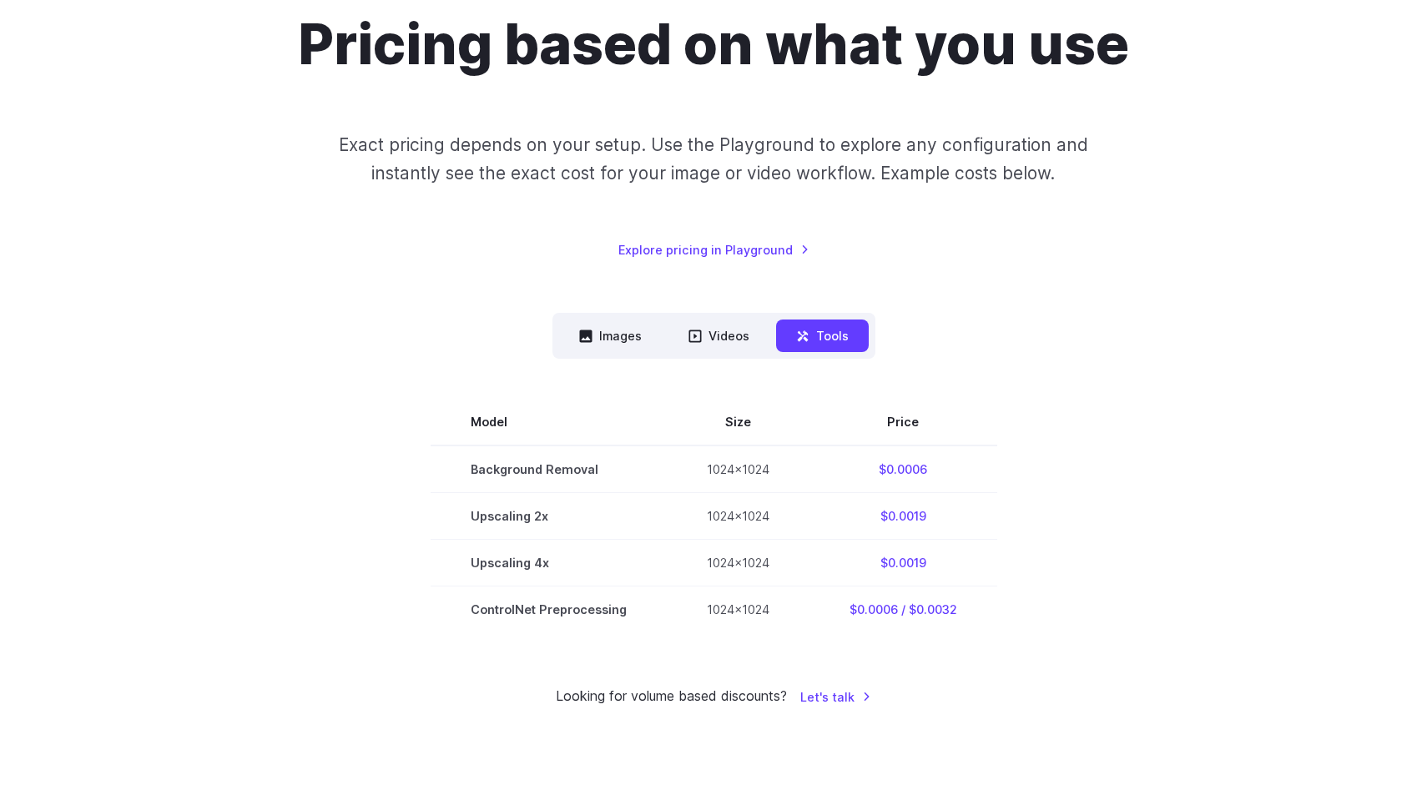
scroll to position [199, 0]
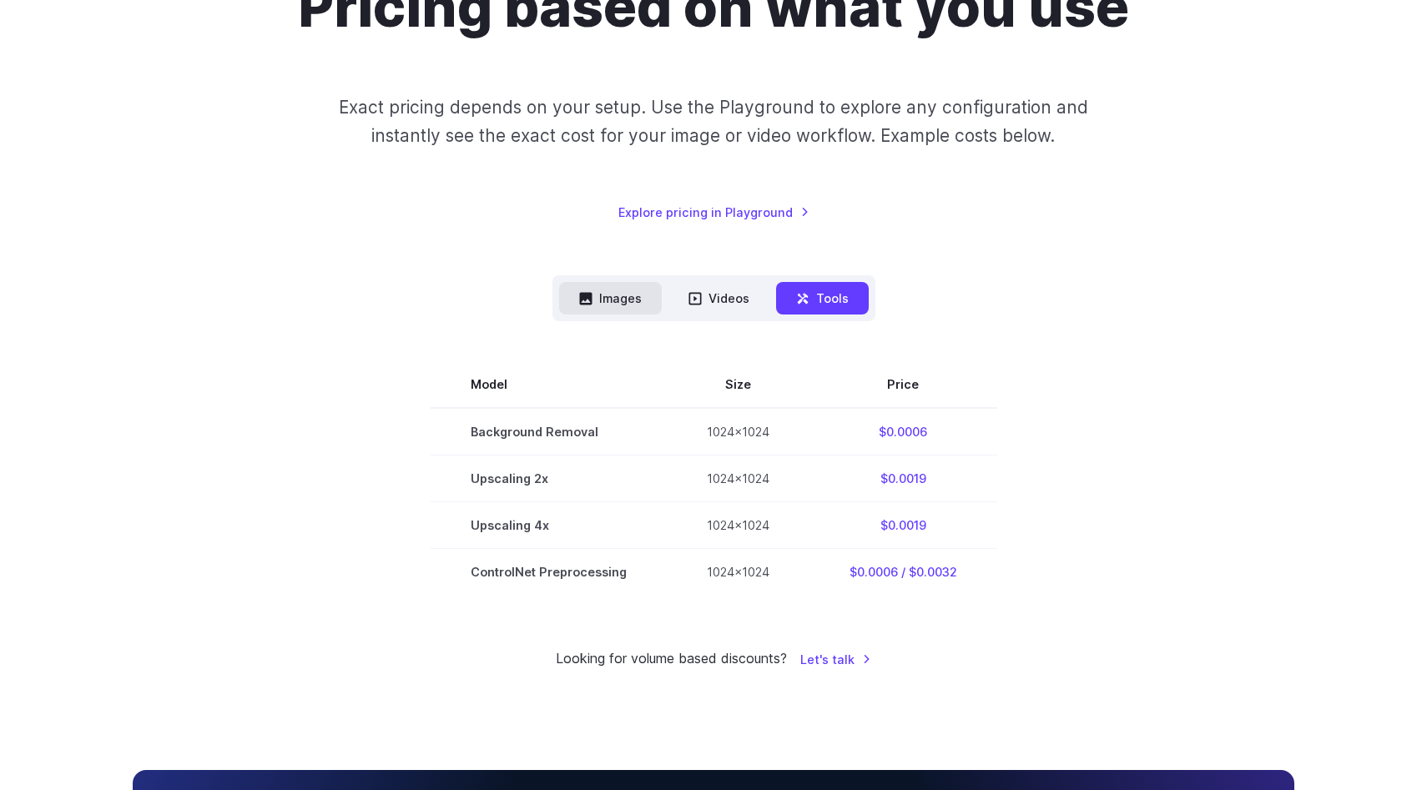
click at [580, 315] on button "Images" at bounding box center [610, 298] width 103 height 33
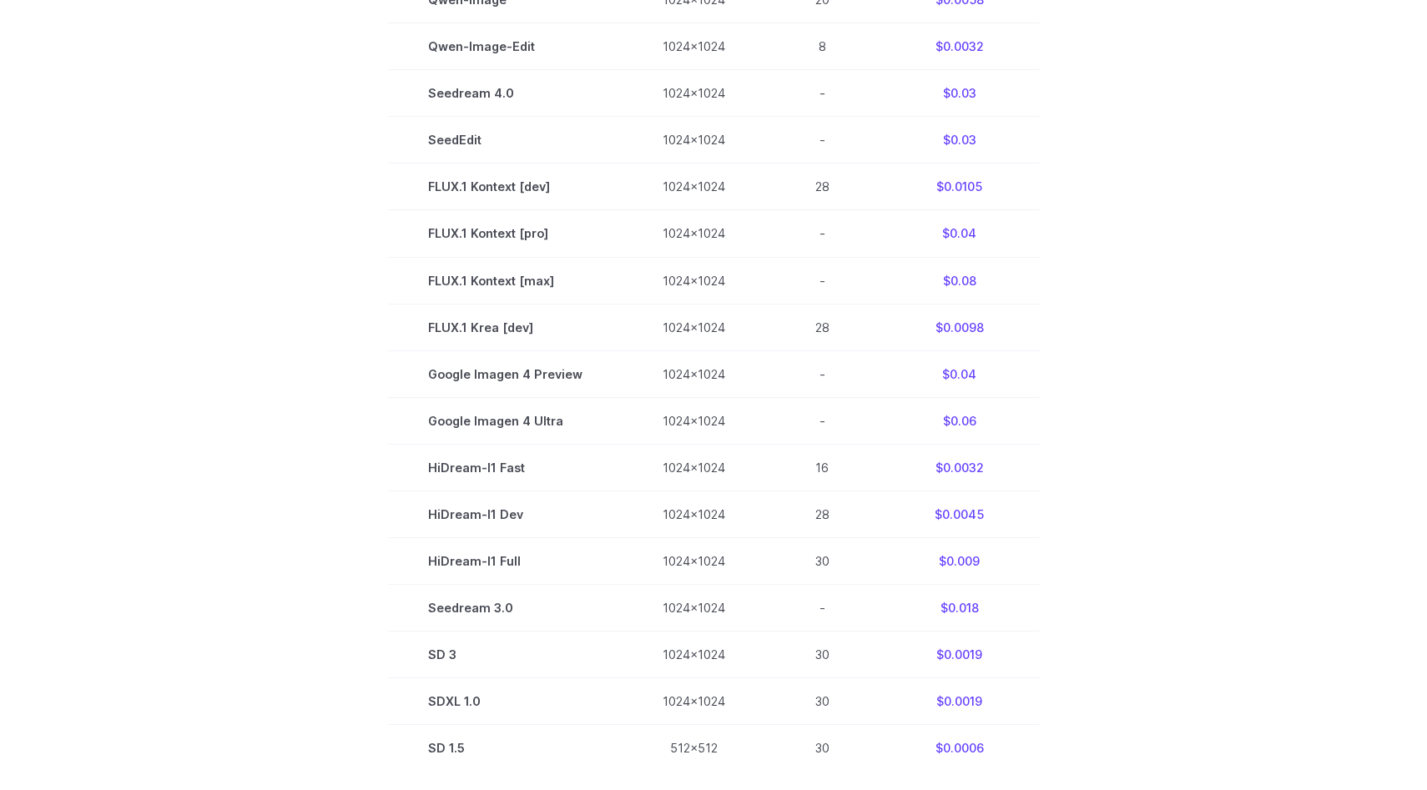
scroll to position [801, 0]
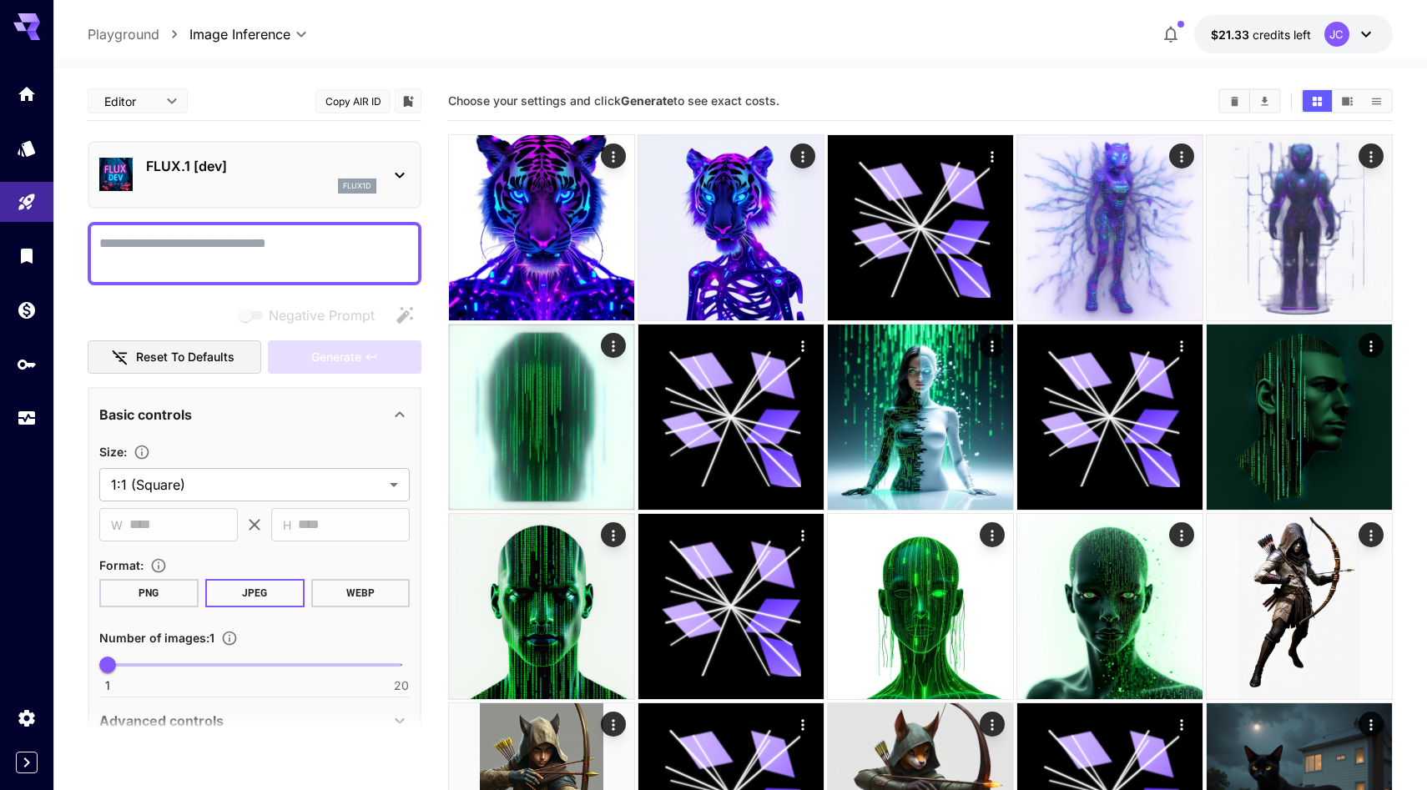
click at [118, 44] on p "Playground" at bounding box center [124, 34] width 72 height 20
click at [392, 185] on icon at bounding box center [400, 175] width 20 height 20
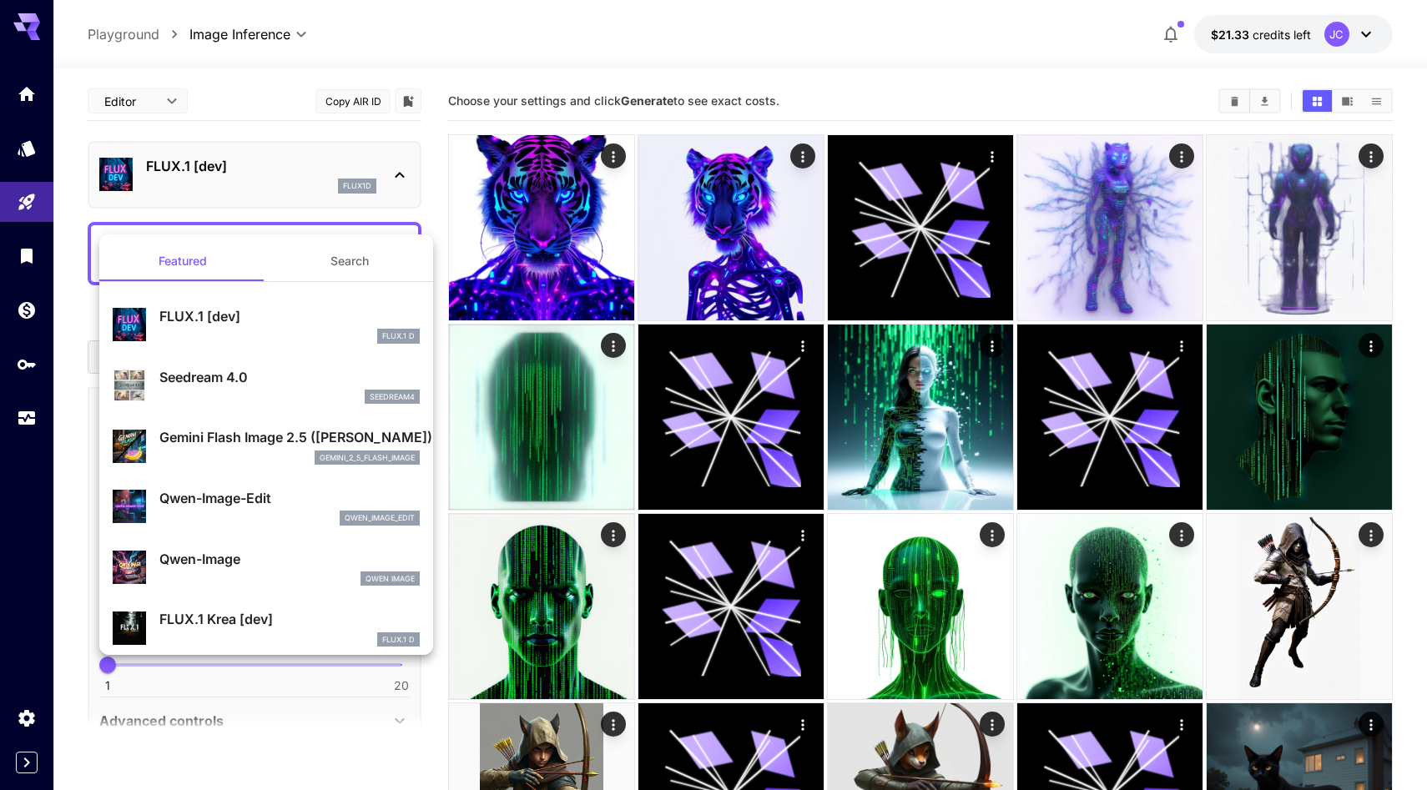
click at [254, 126] on div at bounding box center [713, 395] width 1427 height 790
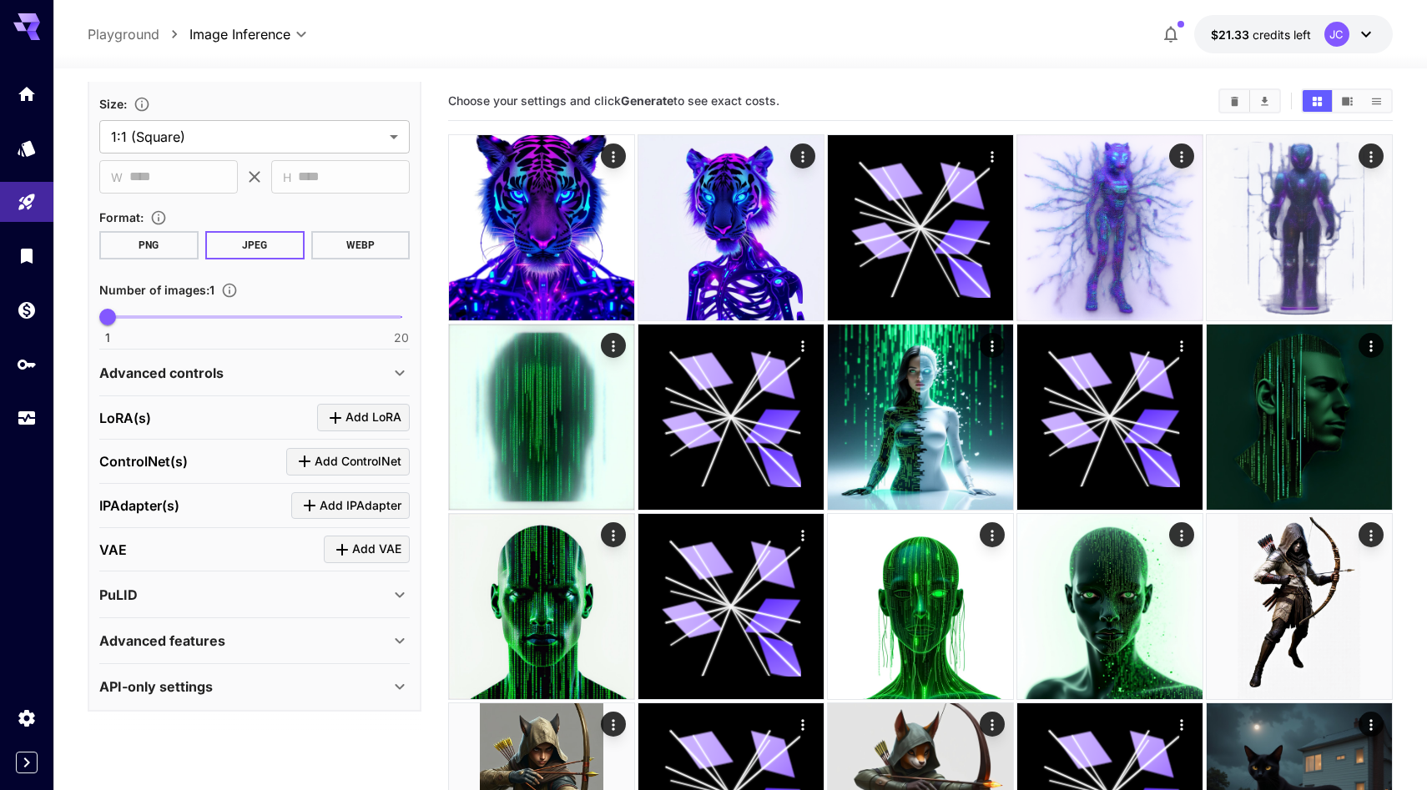
scroll to position [453, 0]
click at [259, 651] on div "Advanced features" at bounding box center [244, 641] width 290 height 20
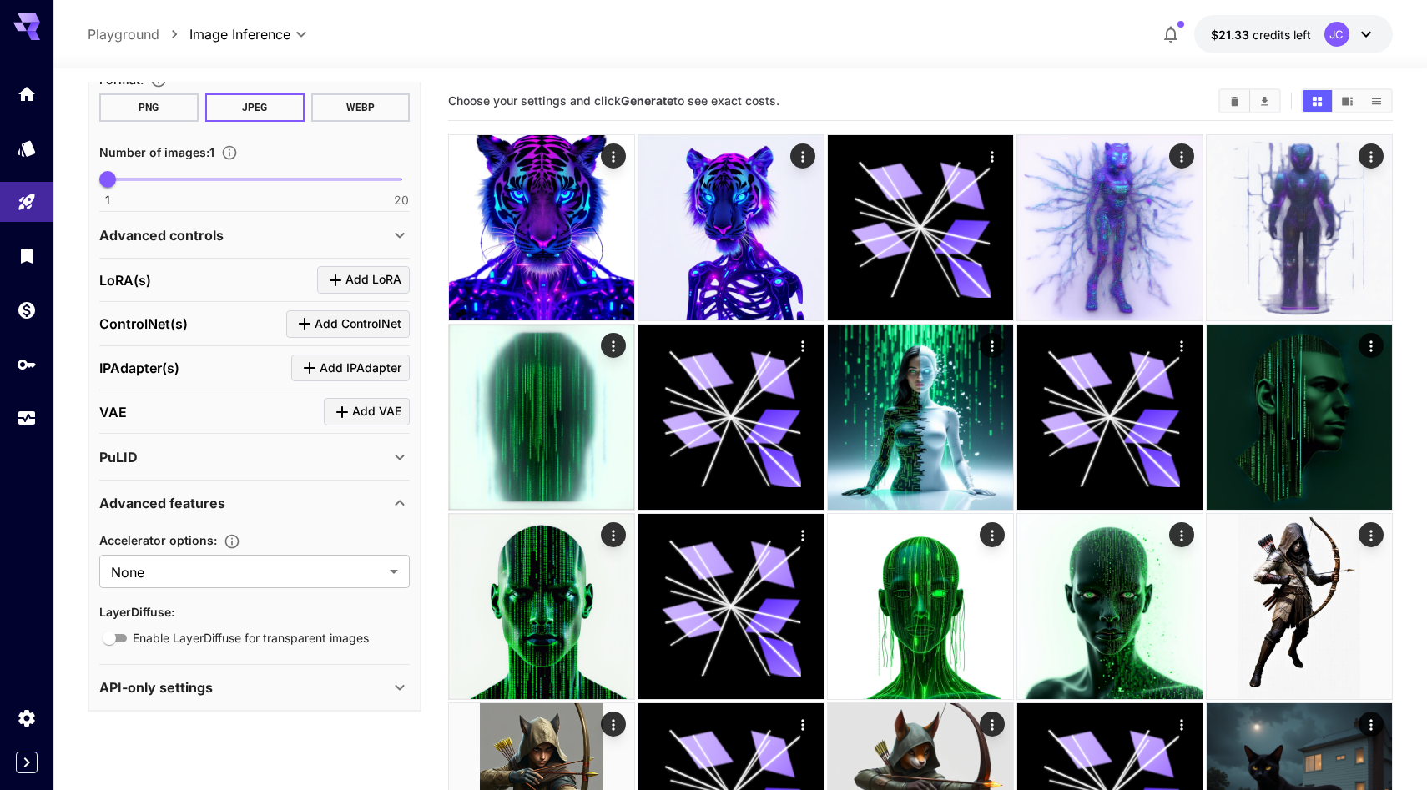
scroll to position [584, 0]
click at [275, 523] on div "Advanced features" at bounding box center [254, 503] width 310 height 40
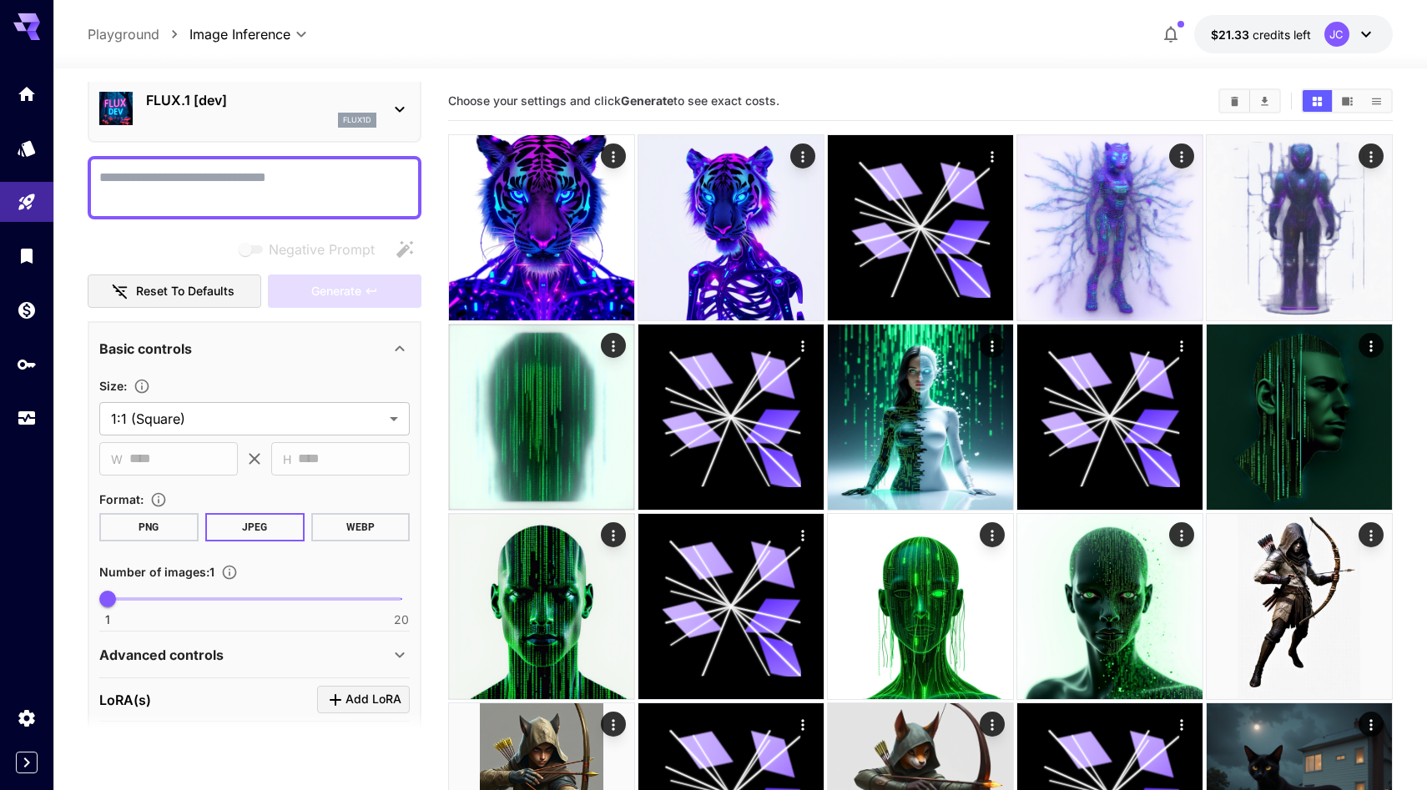
scroll to position [0, 0]
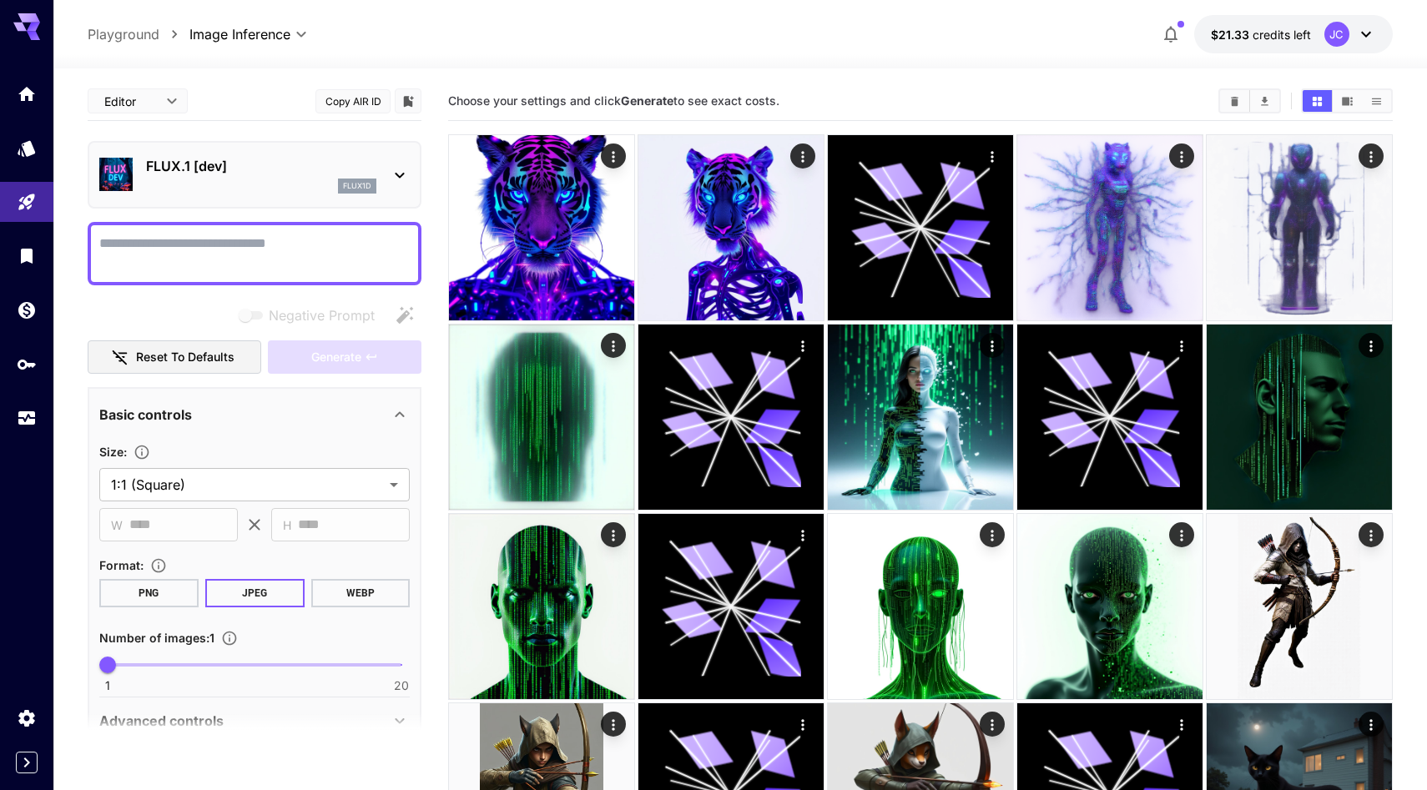
click at [390, 185] on icon at bounding box center [400, 175] width 20 height 20
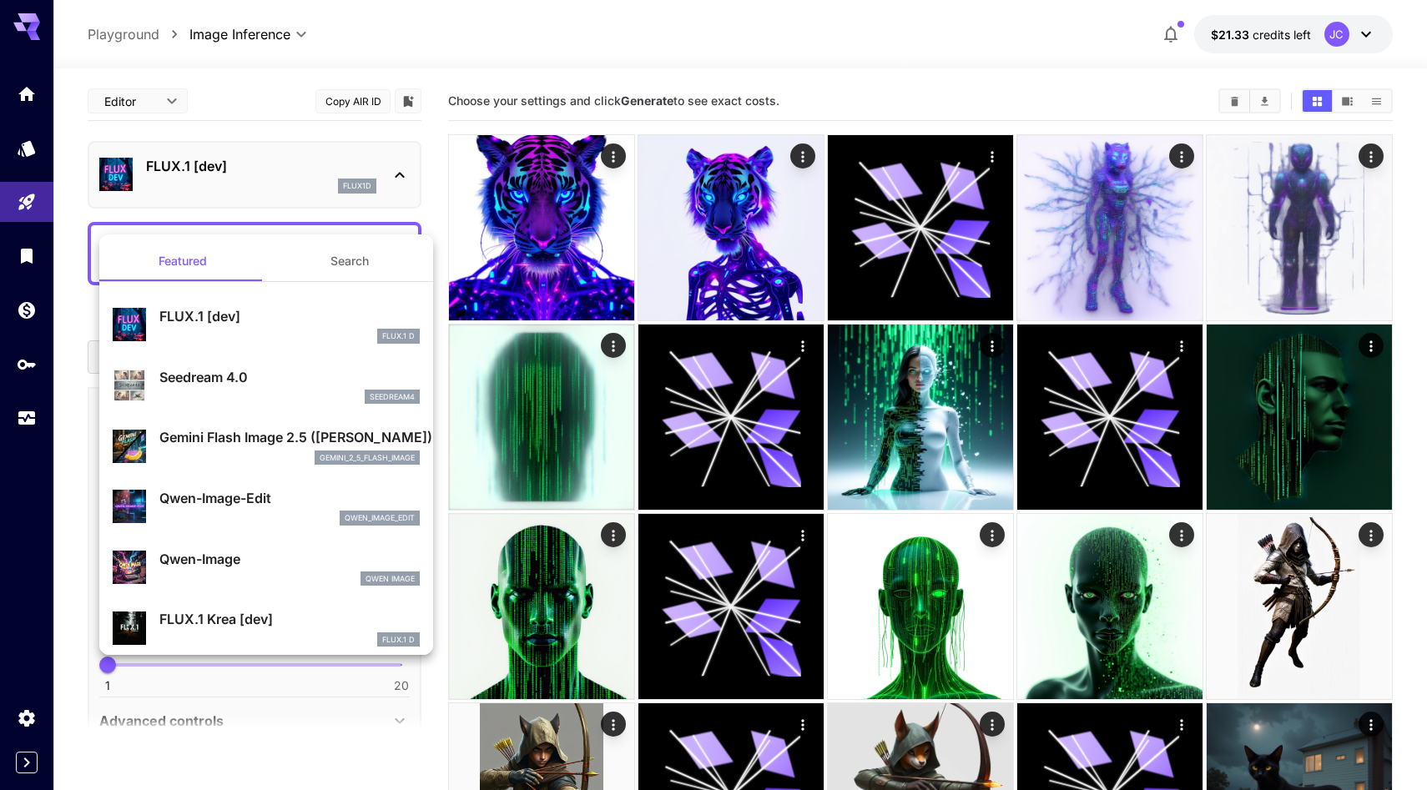
click at [244, 444] on div "Gemini Flash Image 2.5 (Nano Banana) gemini_2_5_flash_image" at bounding box center [266, 446] width 307 height 51
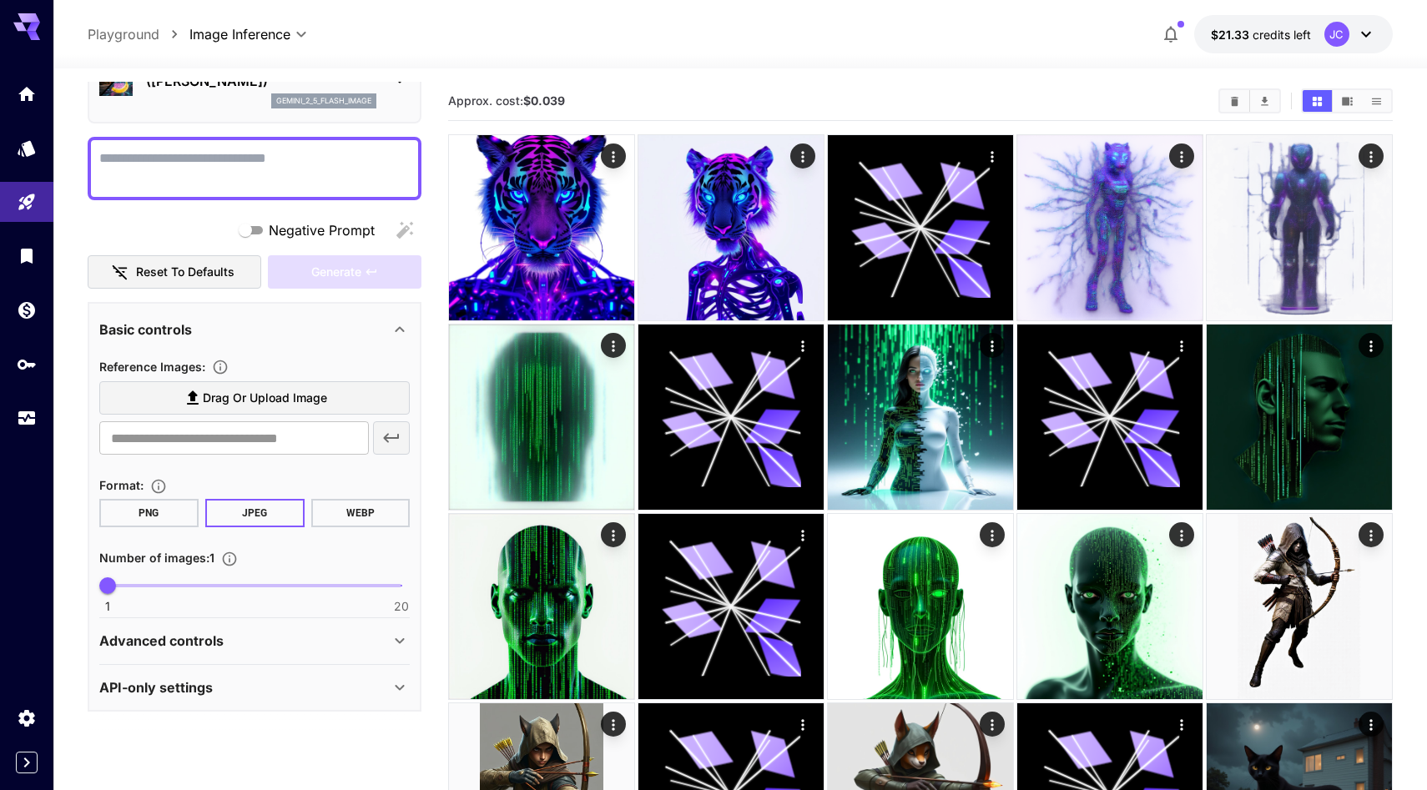
scroll to position [184, 0]
click at [257, 388] on span "Drag or upload image" at bounding box center [265, 398] width 124 height 21
click at [0, 0] on input "Drag or upload image" at bounding box center [0, 0] width 0 height 0
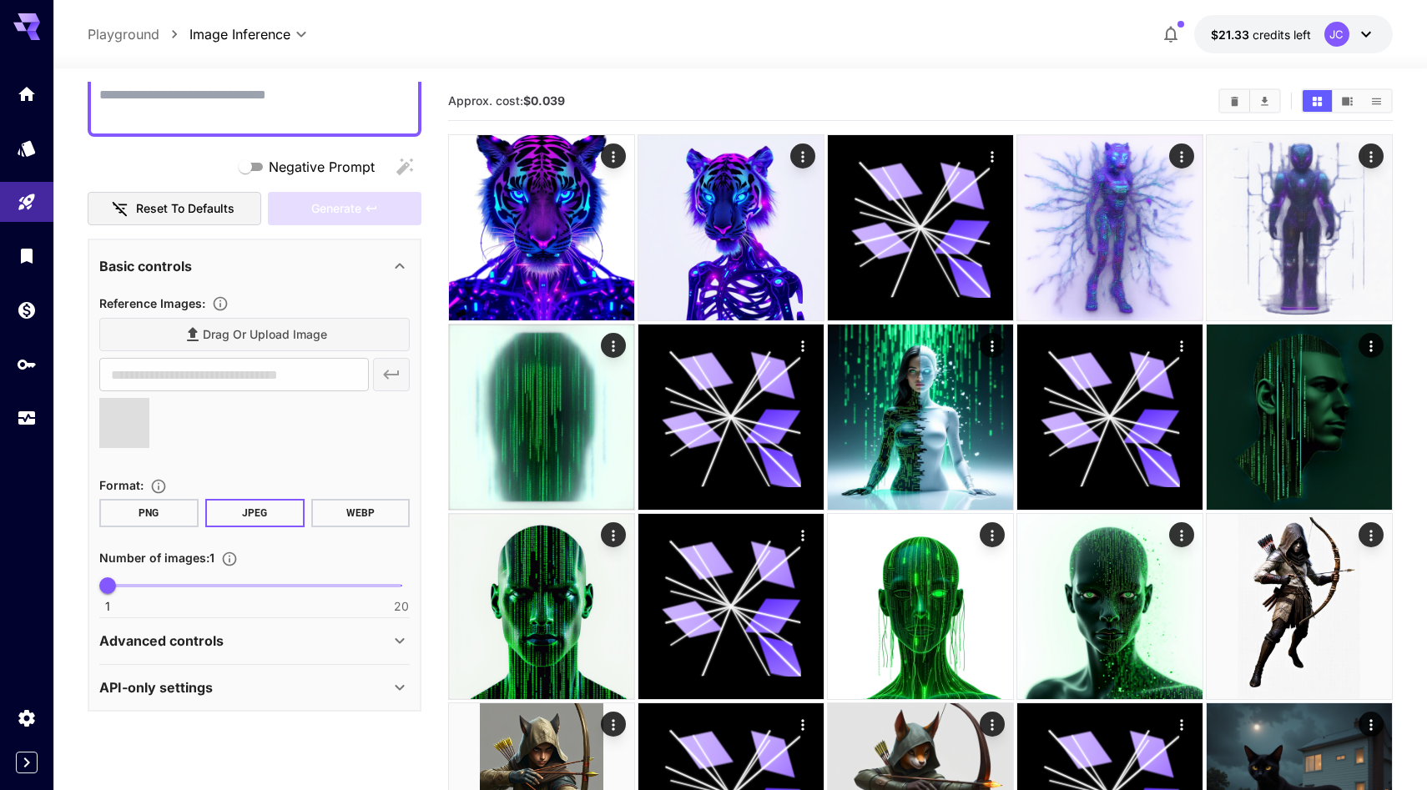
type input "**********"
click at [224, 651] on p "Advanced controls" at bounding box center [161, 641] width 124 height 20
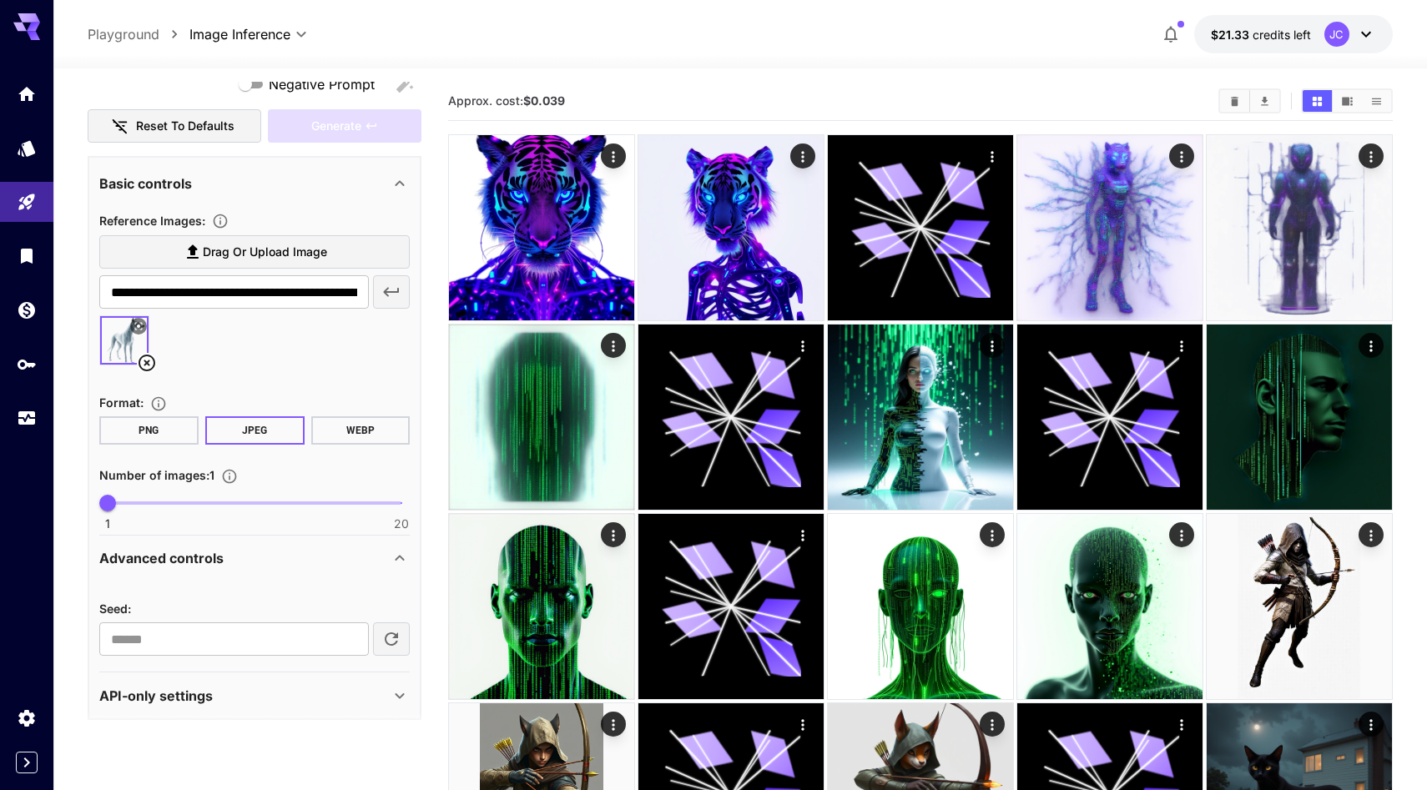
scroll to position [360, 0]
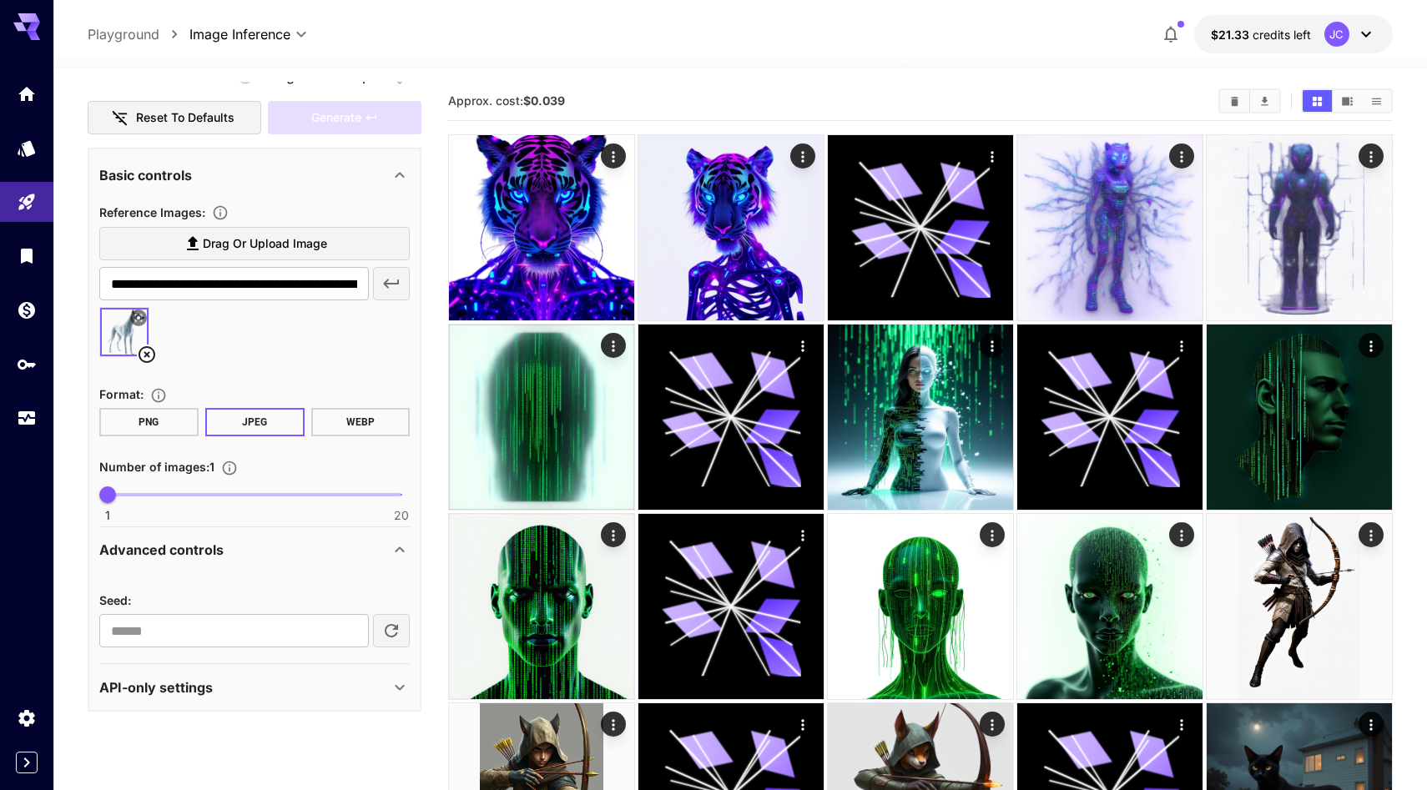
click at [312, 560] on div "Advanced controls" at bounding box center [244, 550] width 290 height 20
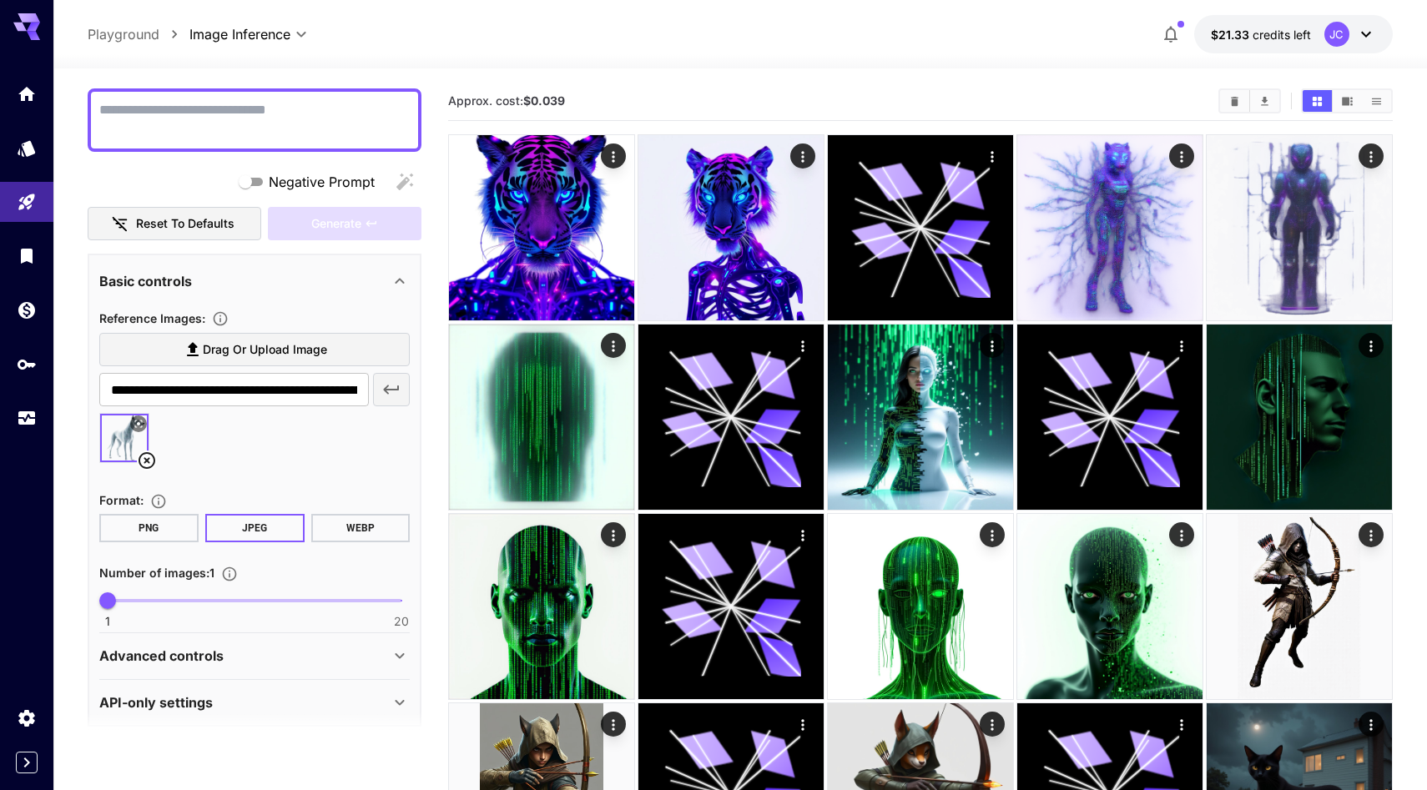
scroll to position [0, 0]
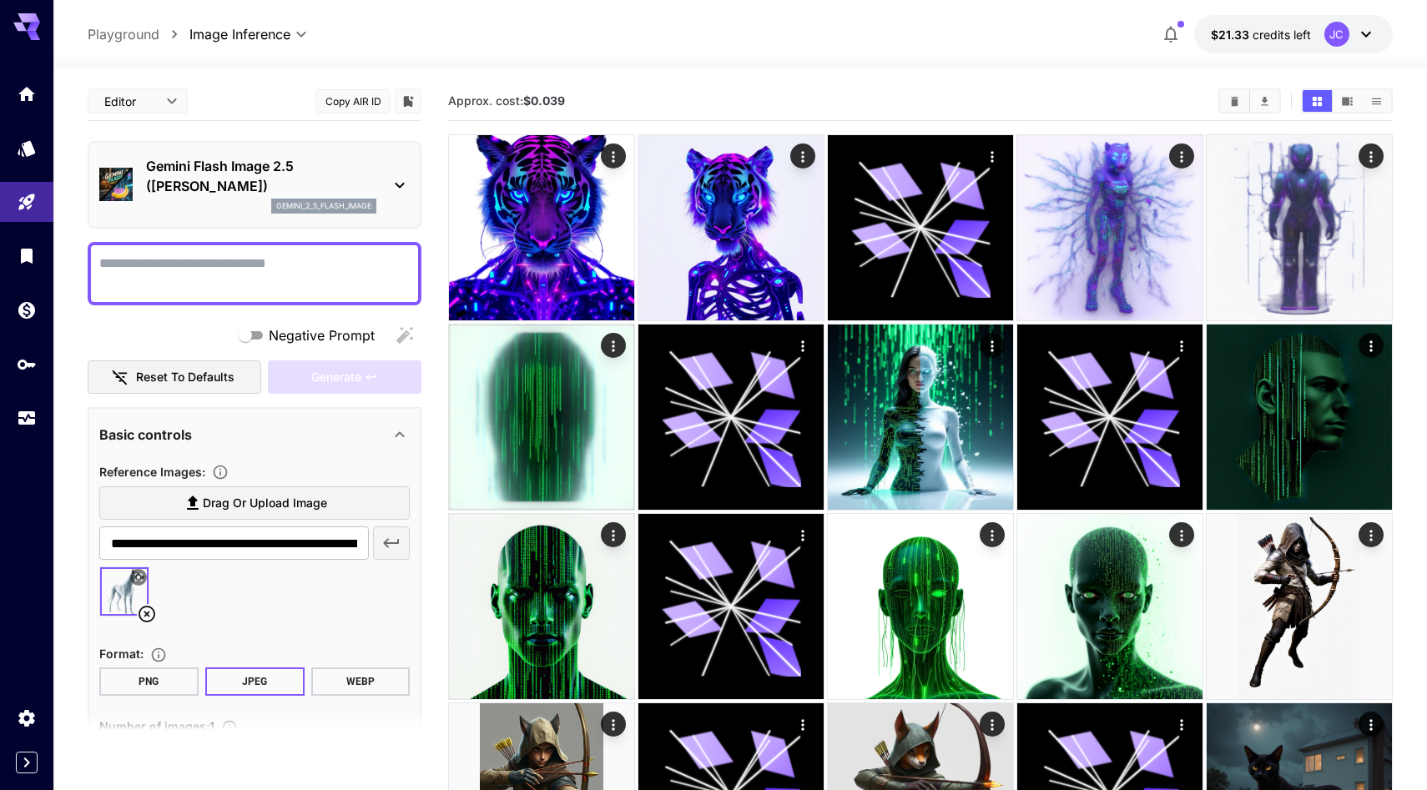
click at [220, 294] on textarea "Negative Prompt" at bounding box center [254, 274] width 310 height 40
type textarea "**********"
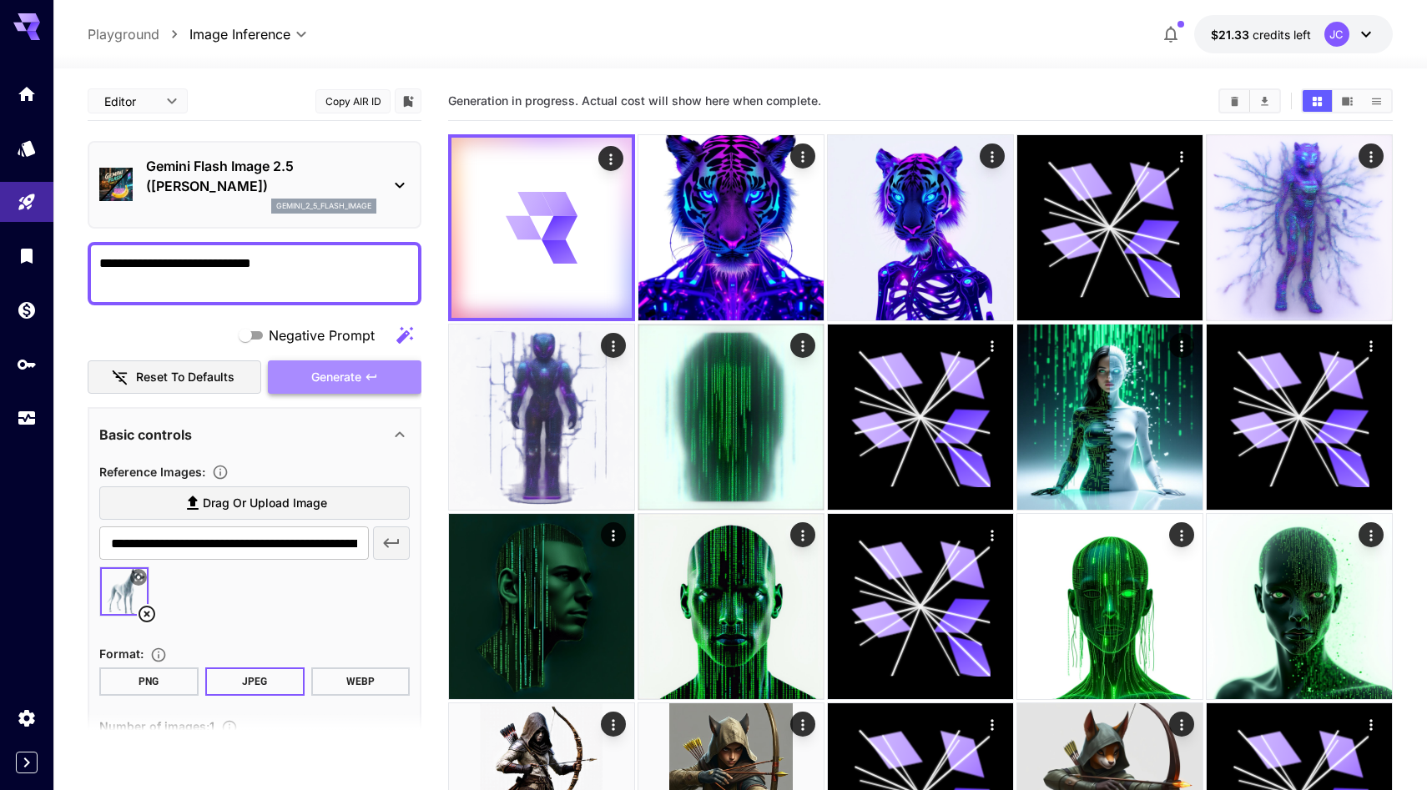
click at [320, 388] on span "Generate" at bounding box center [336, 377] width 50 height 21
click at [400, 450] on div "**********" at bounding box center [255, 481] width 334 height 798
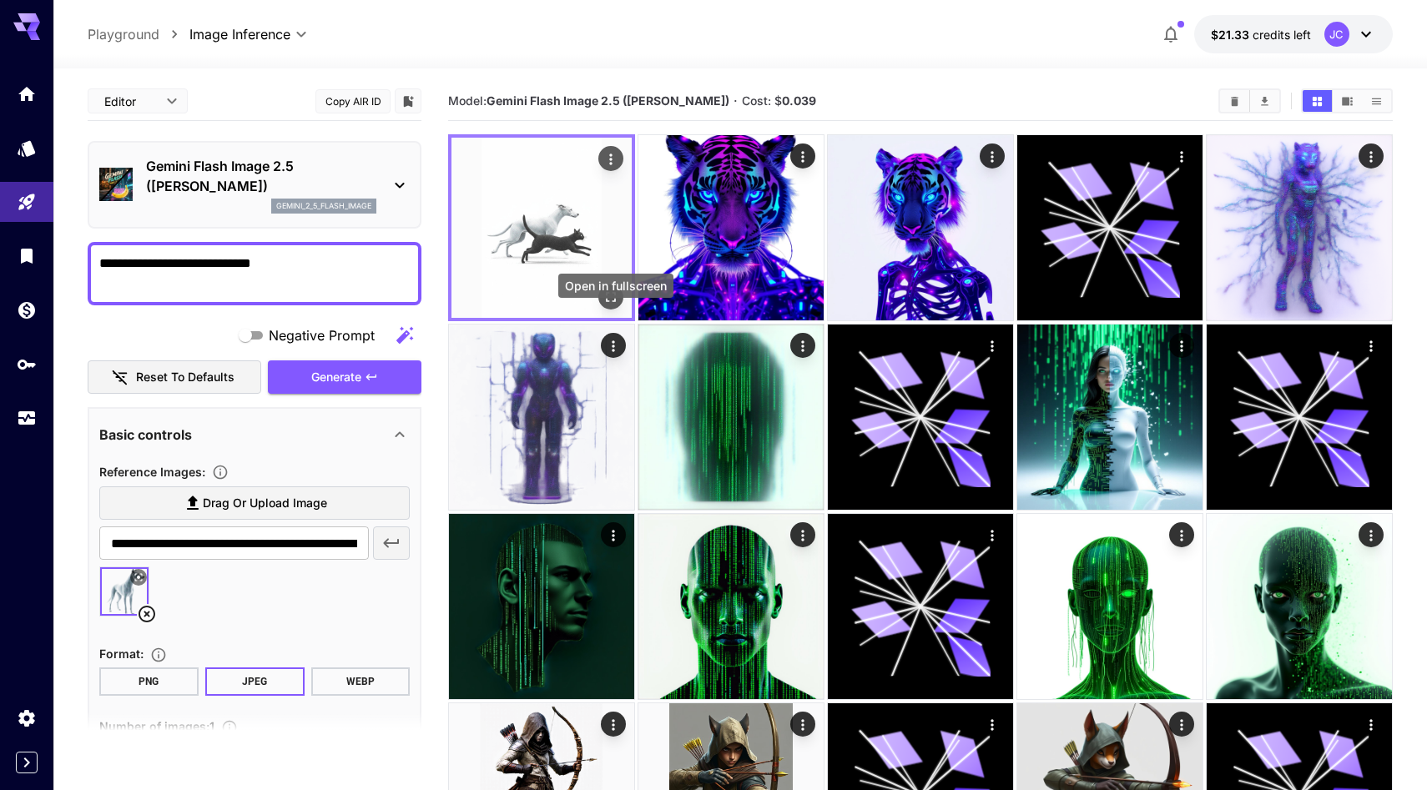
click at [616, 302] on icon "Open in fullscreen" at bounding box center [611, 297] width 10 height 10
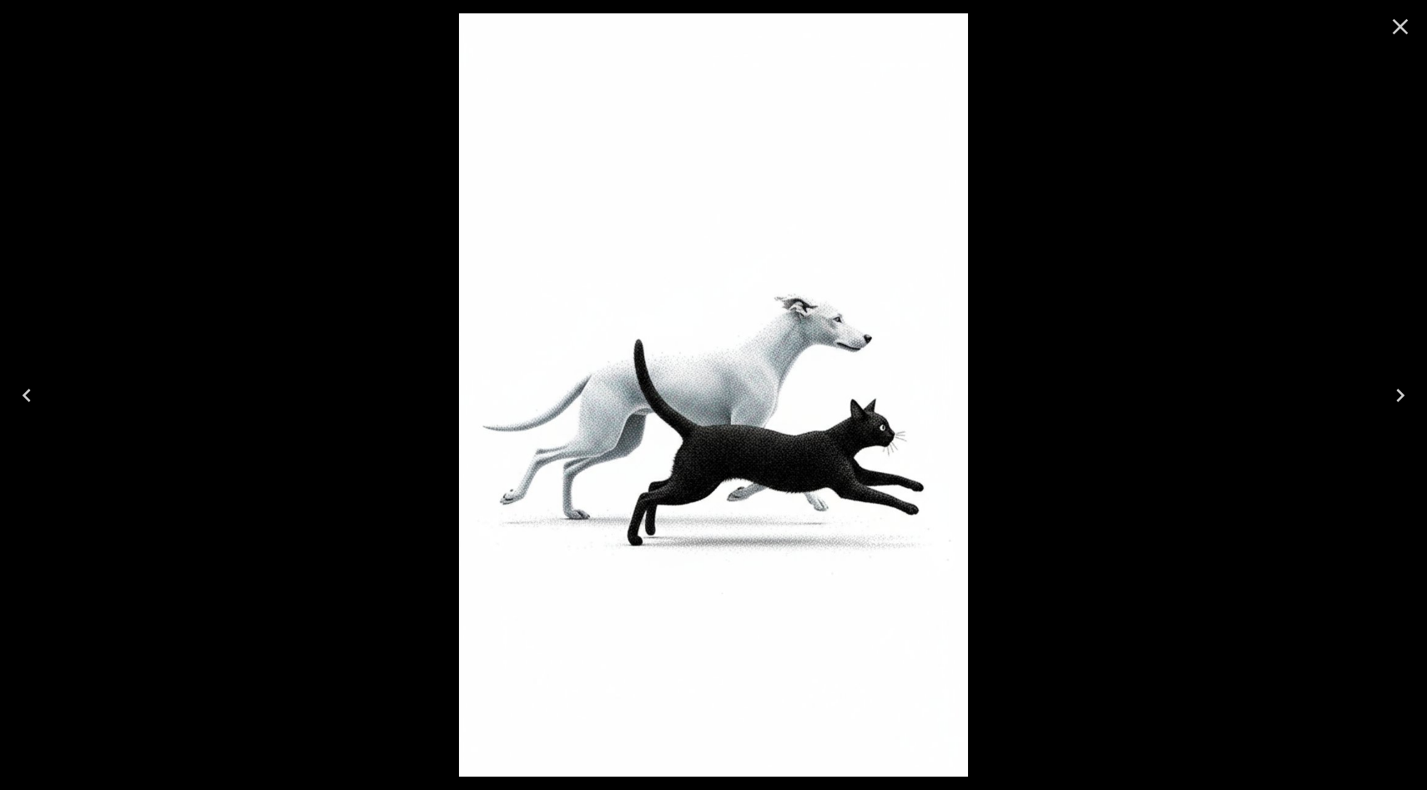
click at [1406, 35] on icon "Close" at bounding box center [1400, 26] width 27 height 27
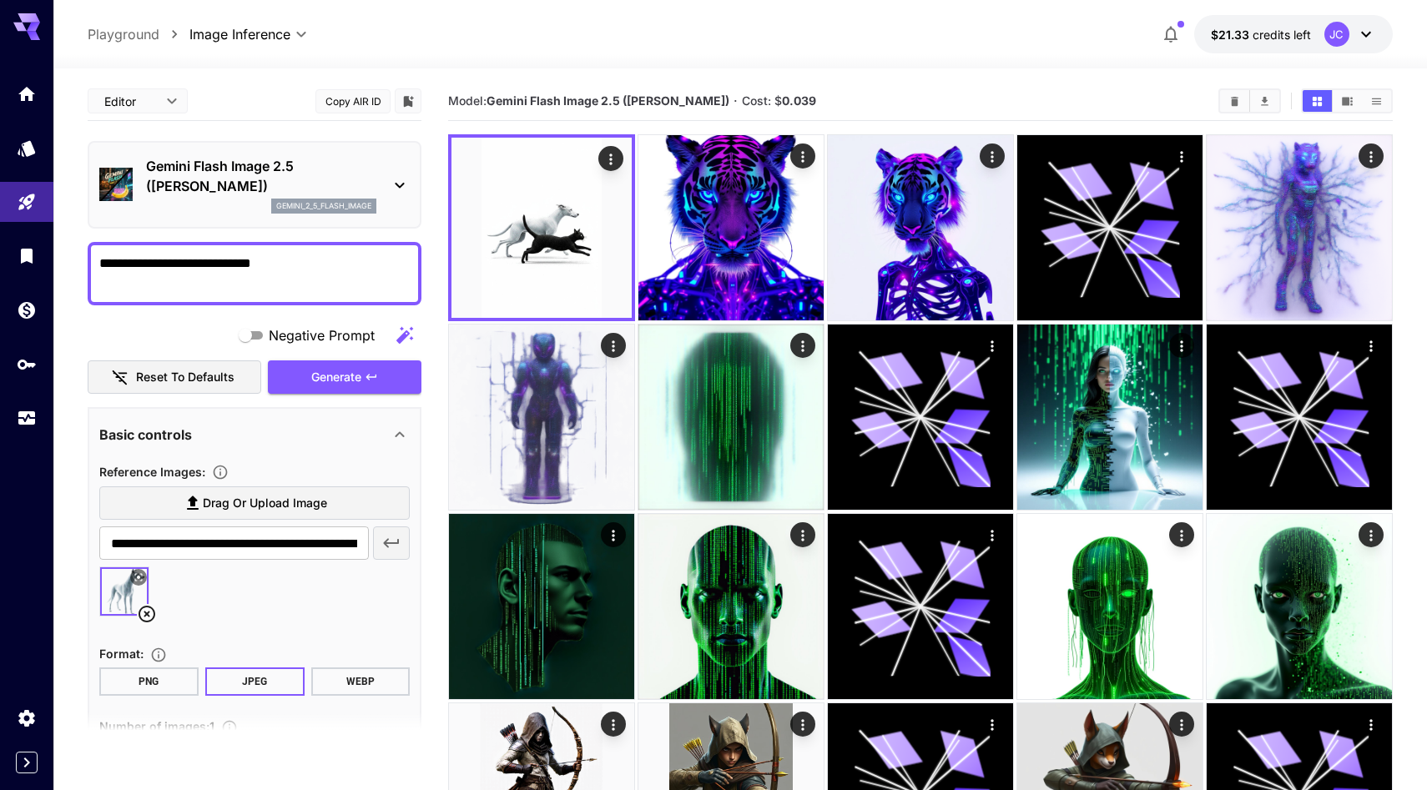
click at [364, 196] on p "Gemini Flash Image 2.5 (Nano Banana)" at bounding box center [261, 176] width 230 height 40
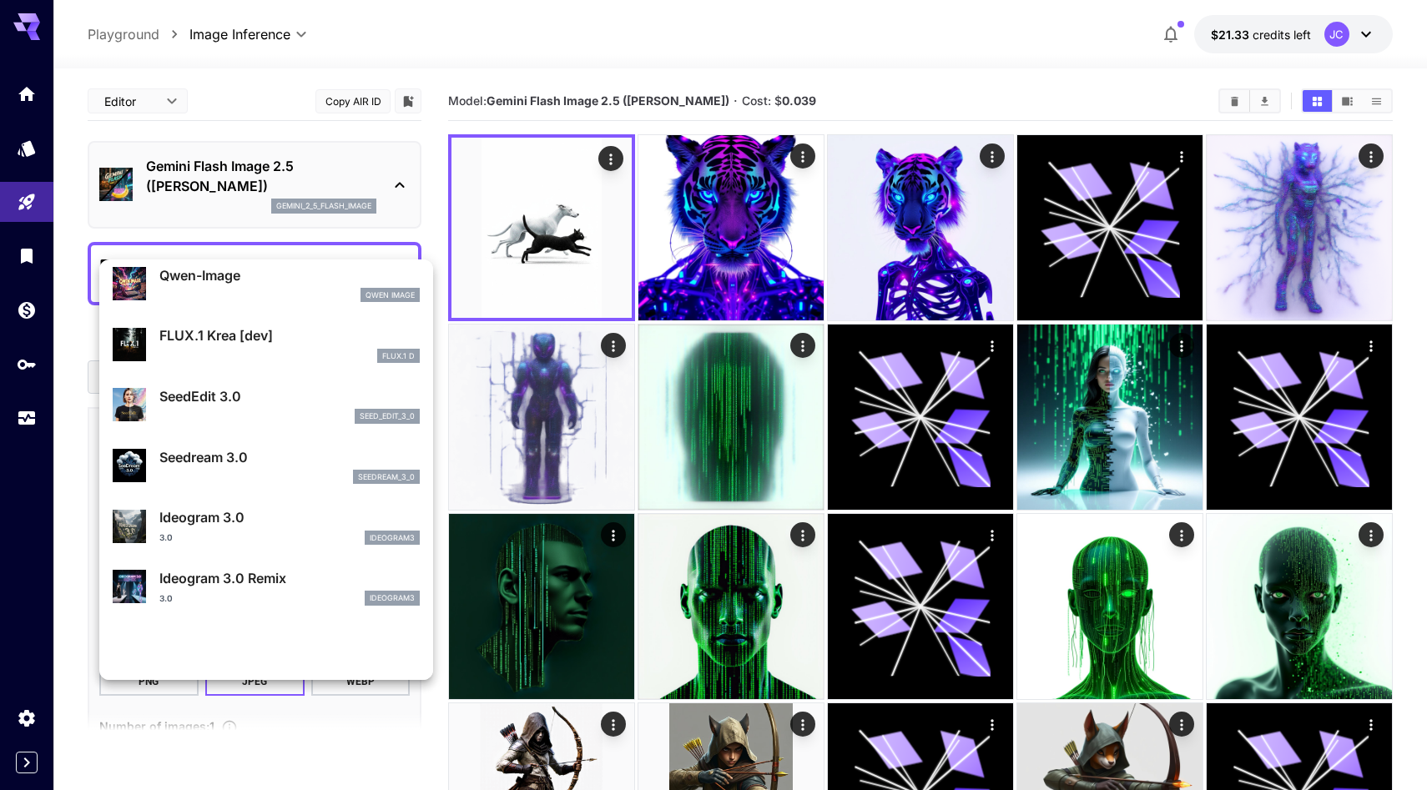
scroll to position [338, 0]
click at [310, 405] on p "SeedEdit 3.0" at bounding box center [289, 395] width 260 height 20
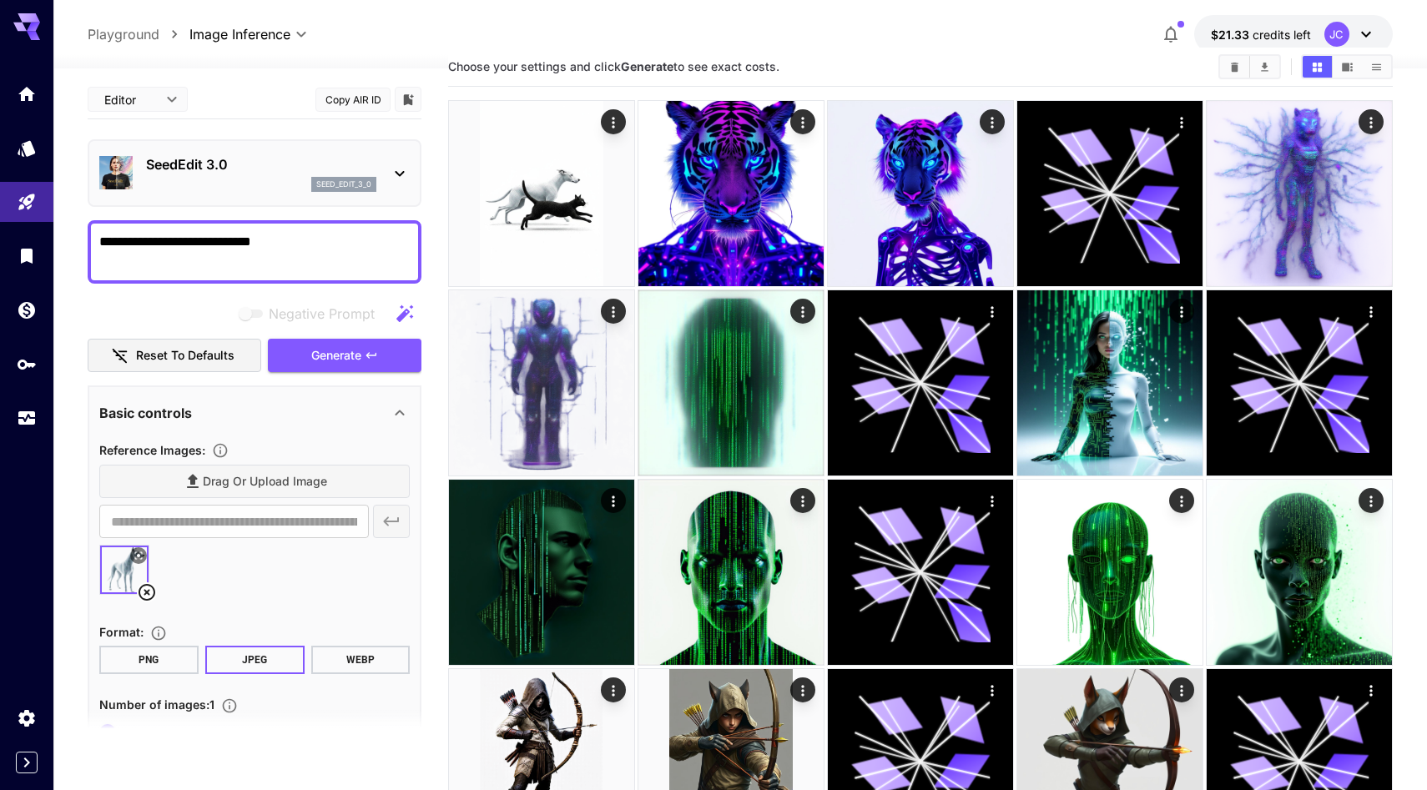
scroll to position [58, 0]
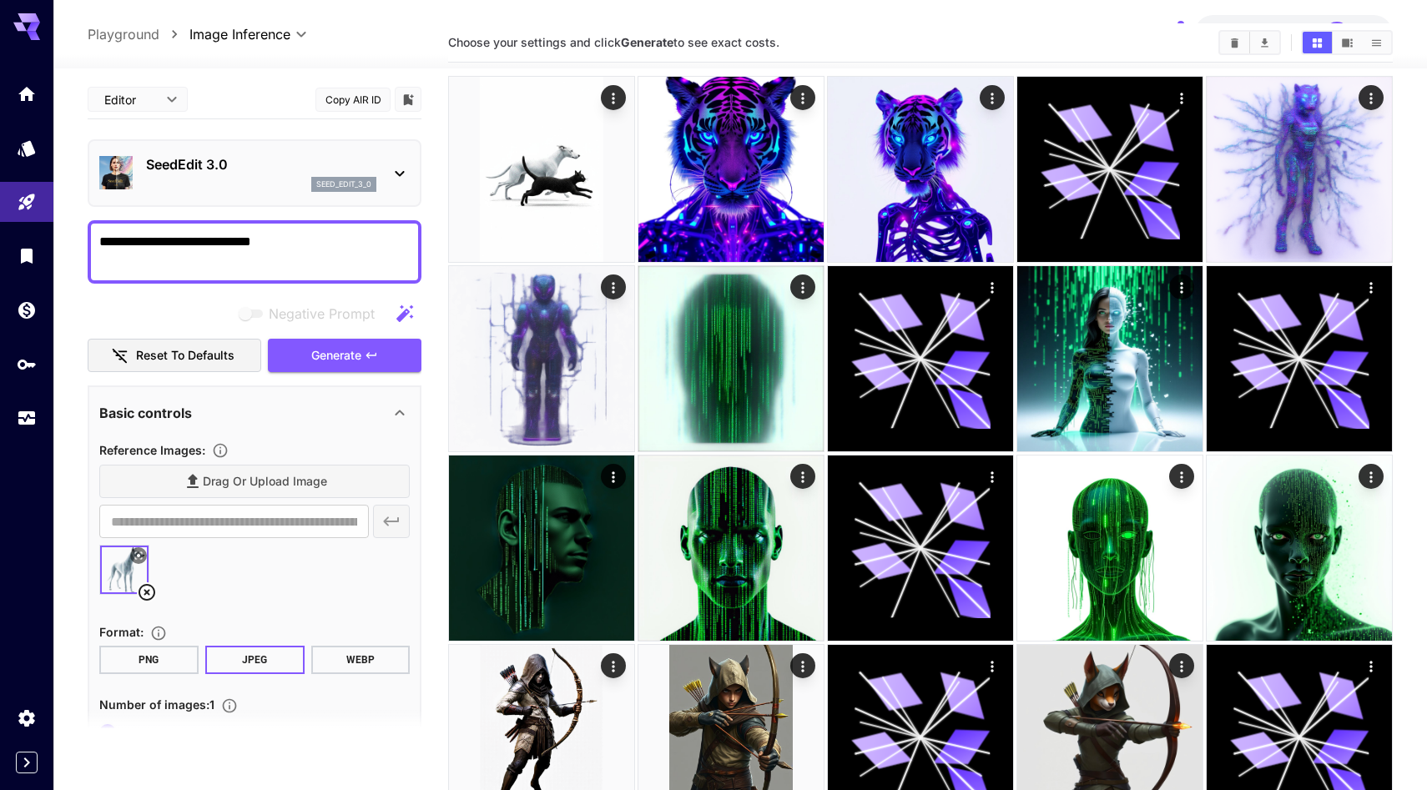
click at [145, 601] on icon at bounding box center [146, 592] width 17 height 17
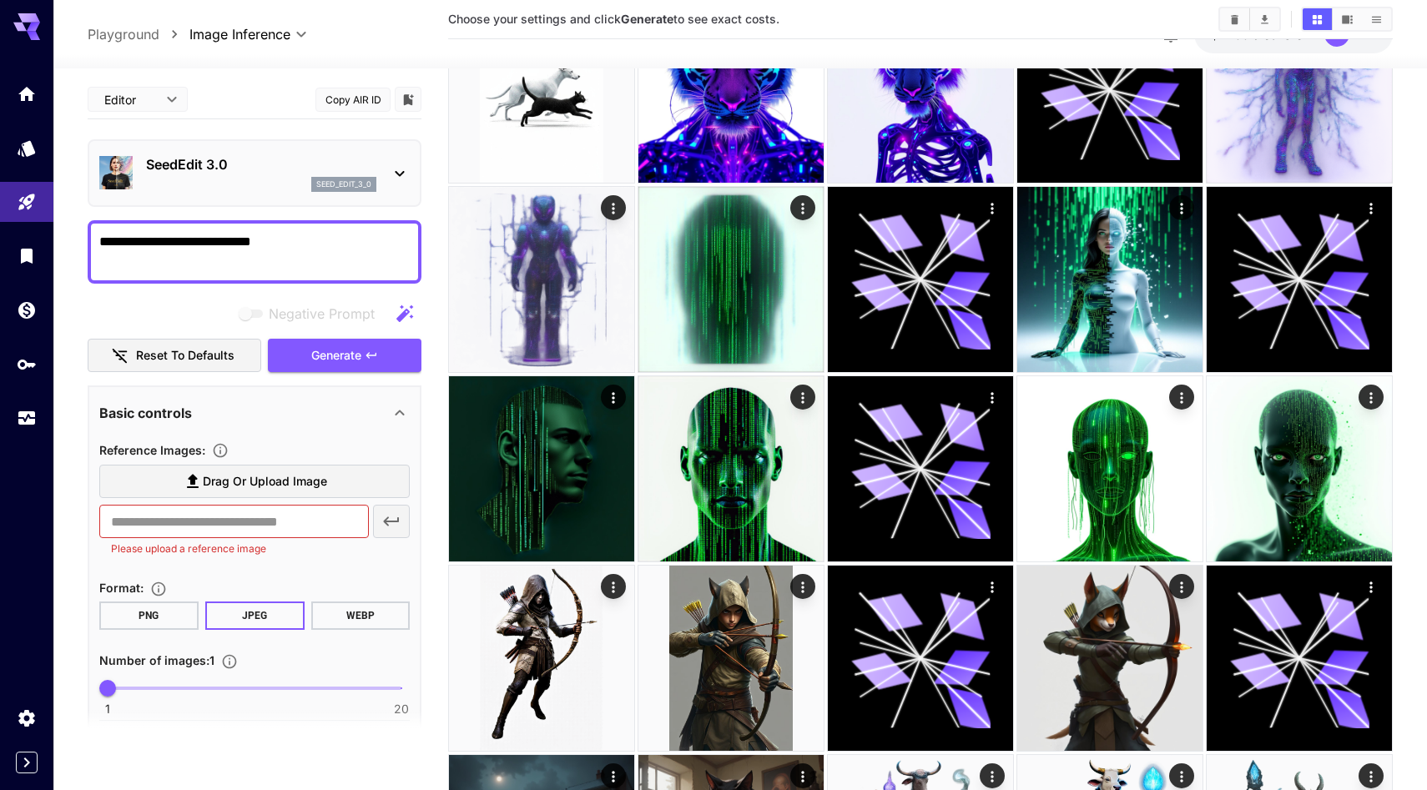
scroll to position [93, 0]
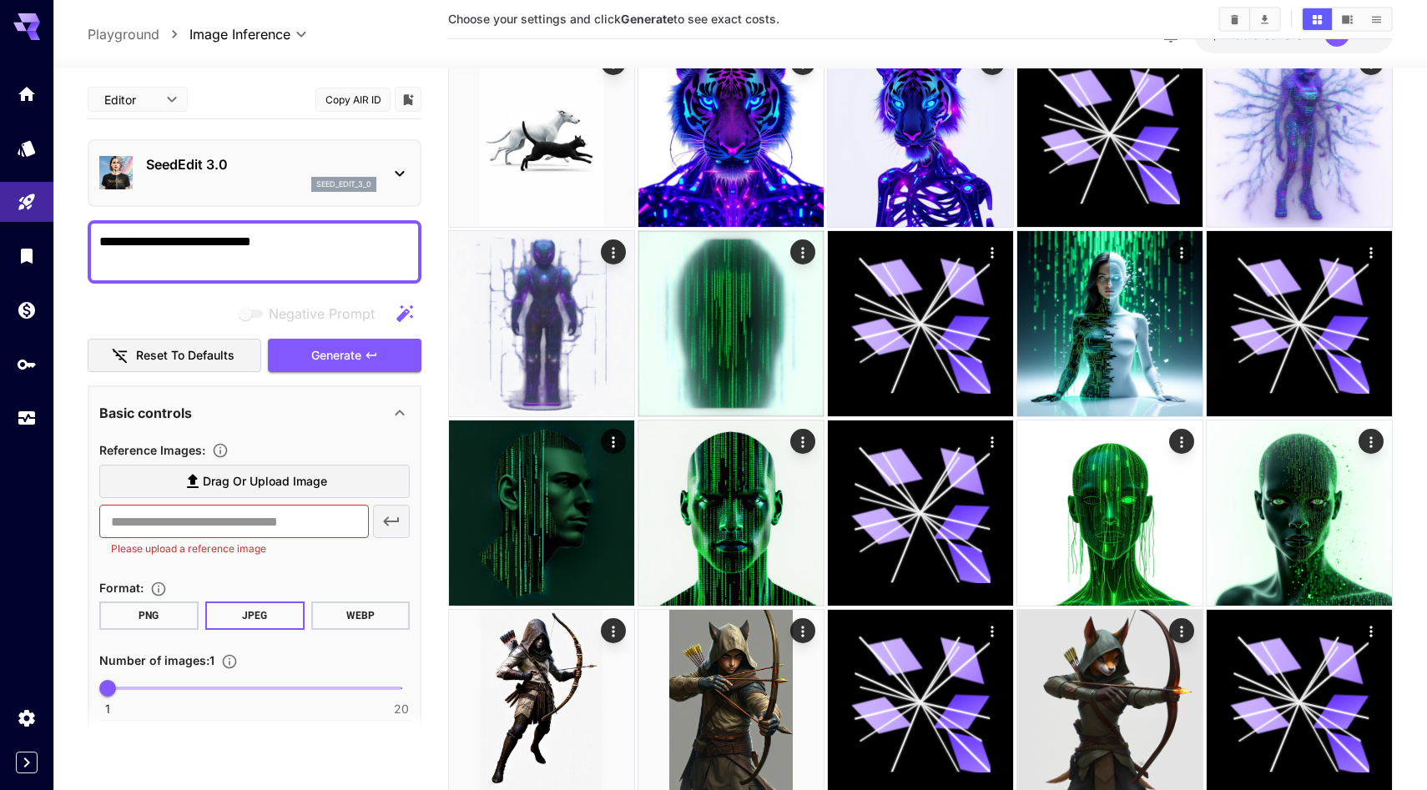
click at [295, 423] on div "Basic controls" at bounding box center [244, 413] width 290 height 20
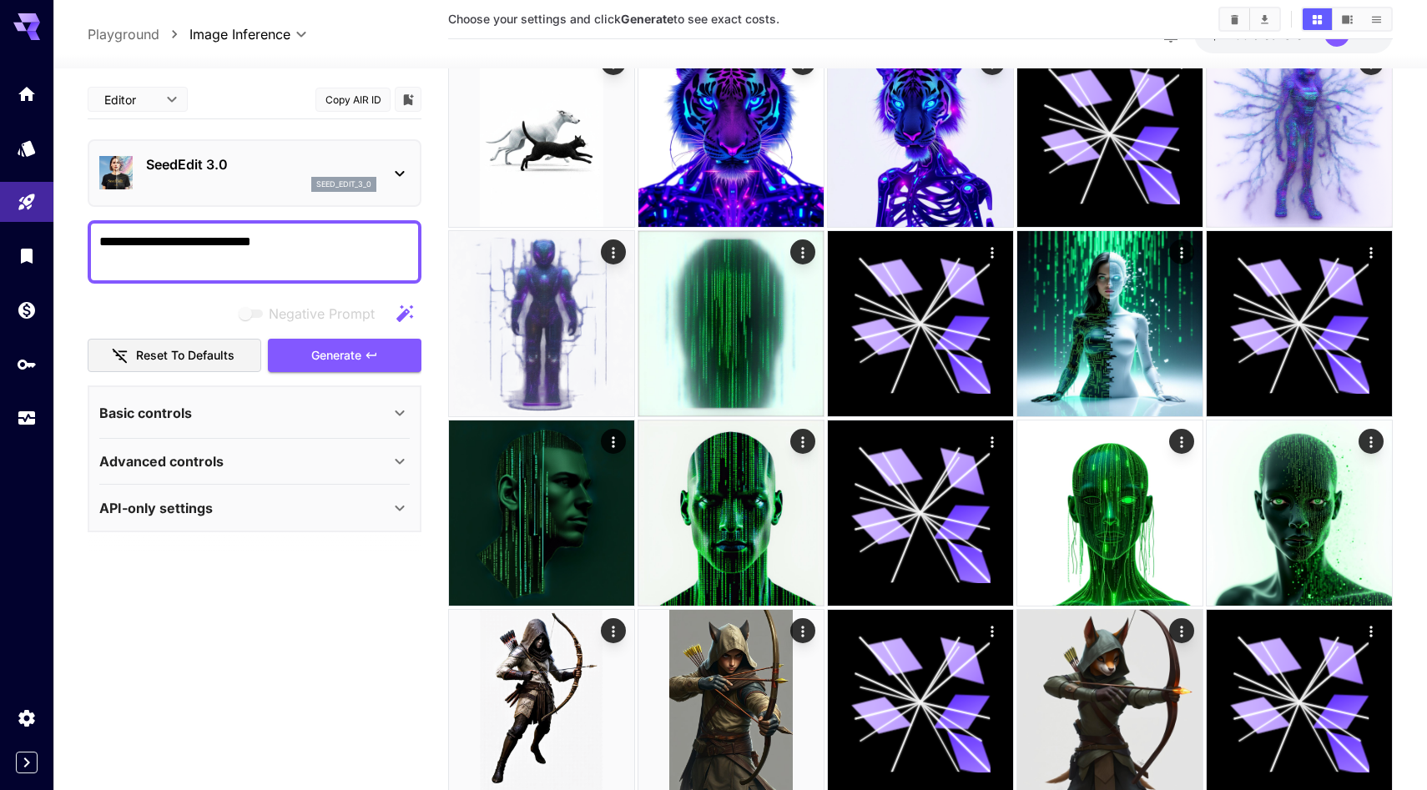
click at [255, 471] on div "Advanced controls" at bounding box center [244, 461] width 290 height 20
click at [278, 423] on div "Basic controls" at bounding box center [244, 413] width 290 height 20
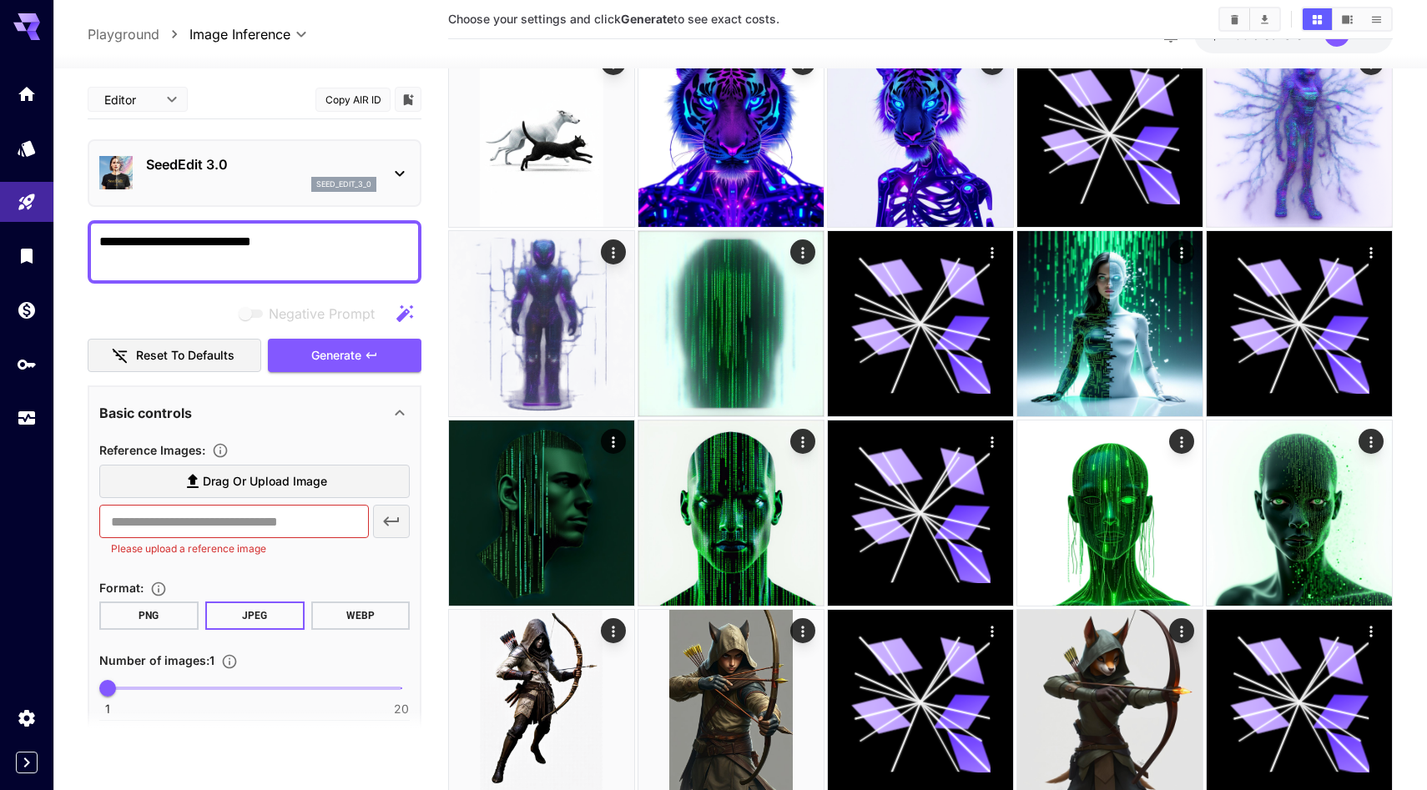
click at [278, 423] on div "Basic controls" at bounding box center [244, 413] width 290 height 20
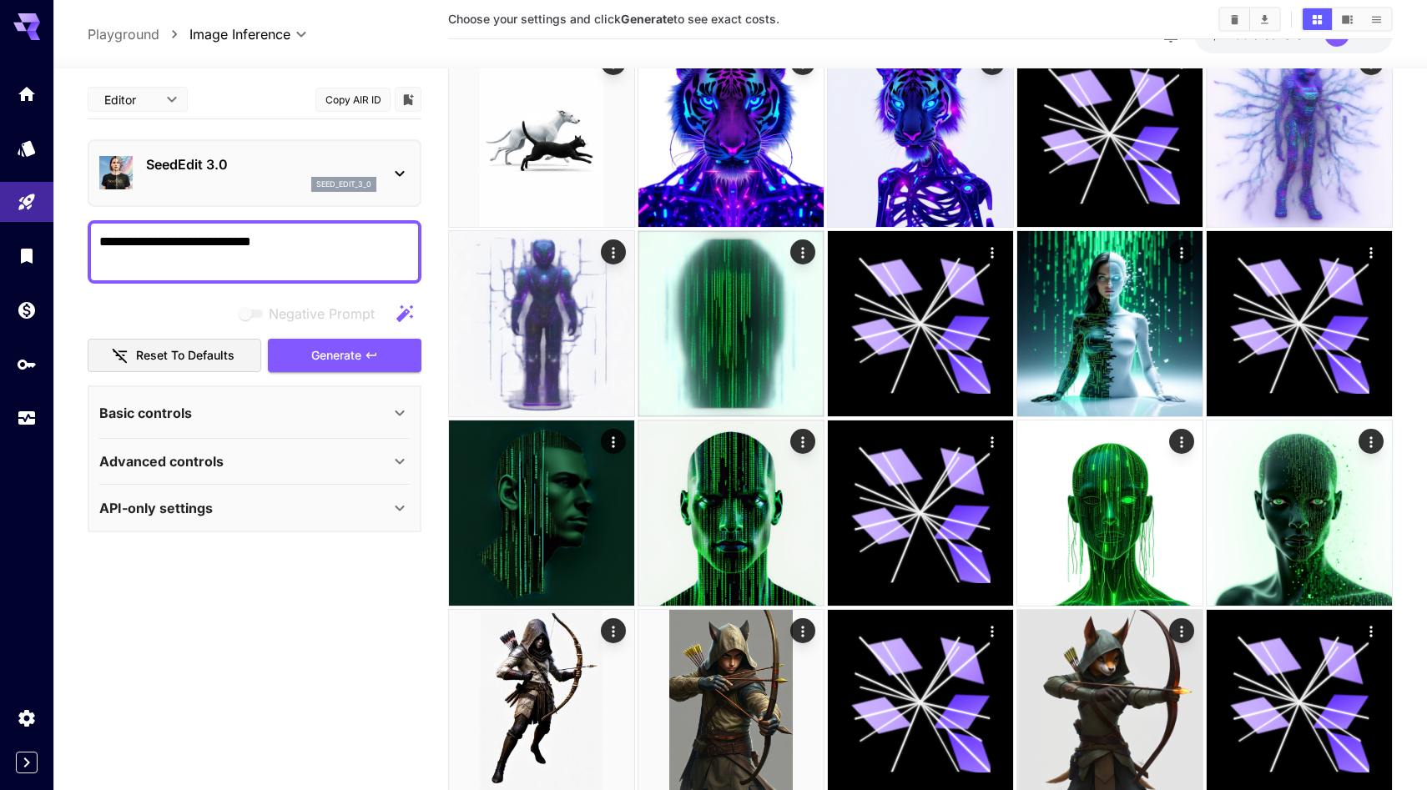
click at [402, 184] on icon at bounding box center [400, 174] width 20 height 20
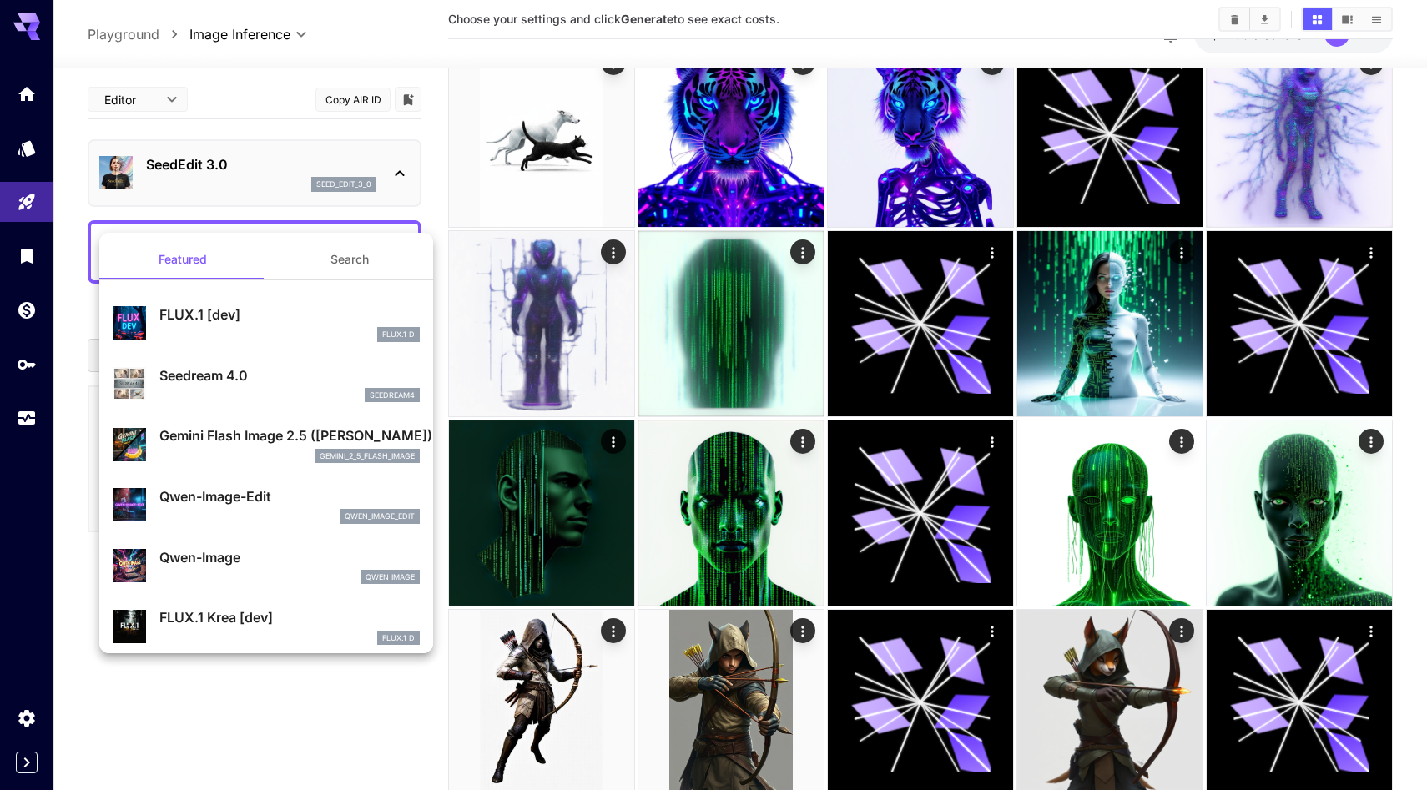
click at [443, 216] on div at bounding box center [713, 395] width 1427 height 790
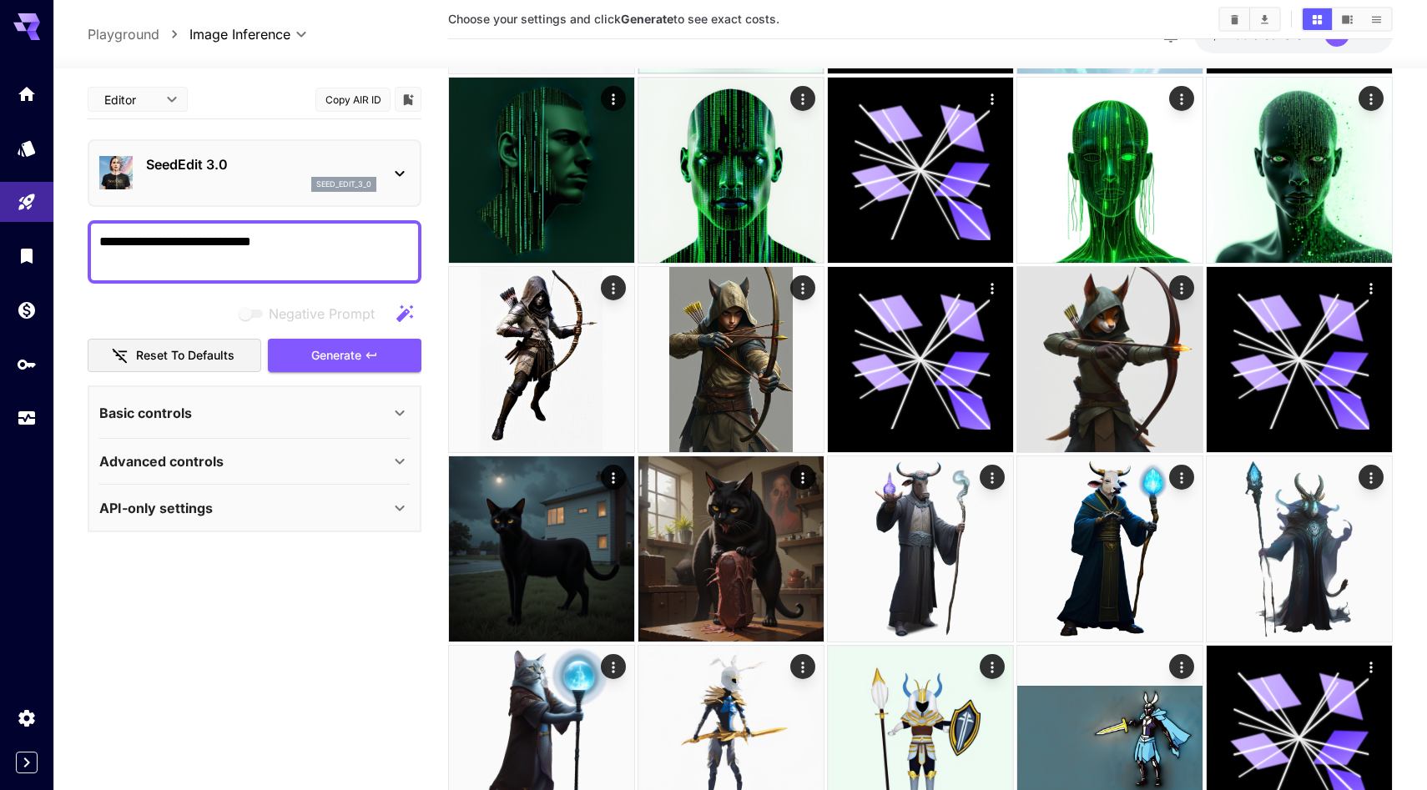
scroll to position [0, 0]
